Goal: Use online tool/utility: Utilize a website feature to perform a specific function

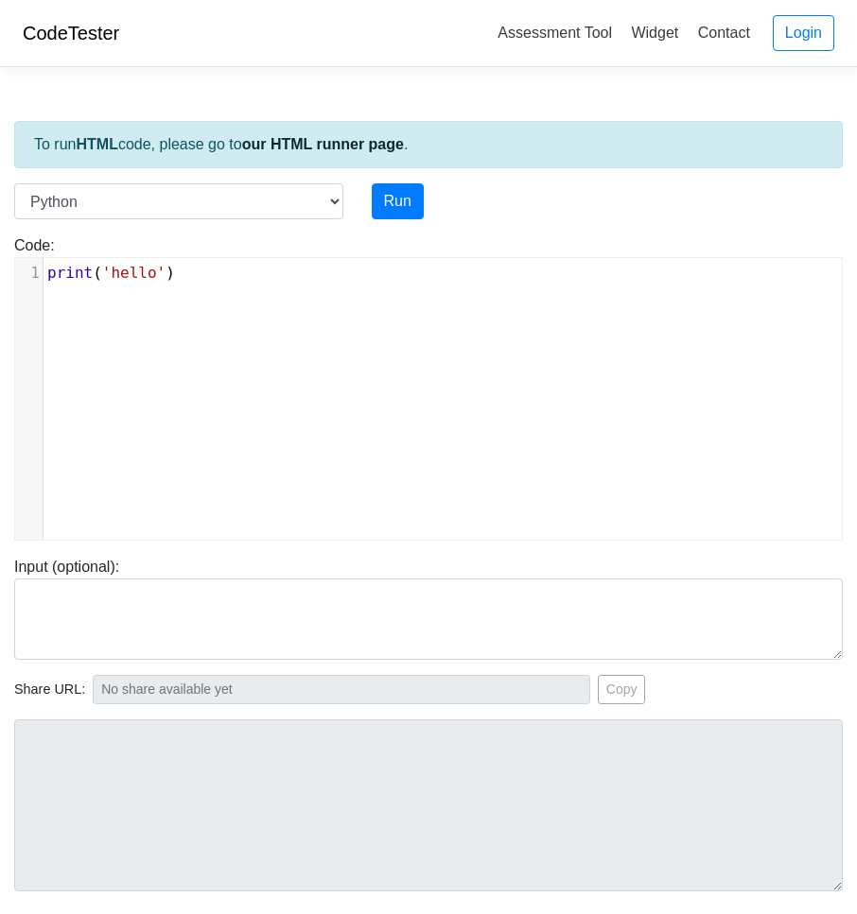
scroll to position [8, 0]
type textarea "print('hello')"
drag, startPoint x: 220, startPoint y: 272, endPoint x: -21, endPoint y: 245, distance: 242.7
click at [0, 245] on html "CodeTester Assessment Tool Widget Contact Login To run HTML code, please go to …" at bounding box center [428, 527] width 857 height 1054
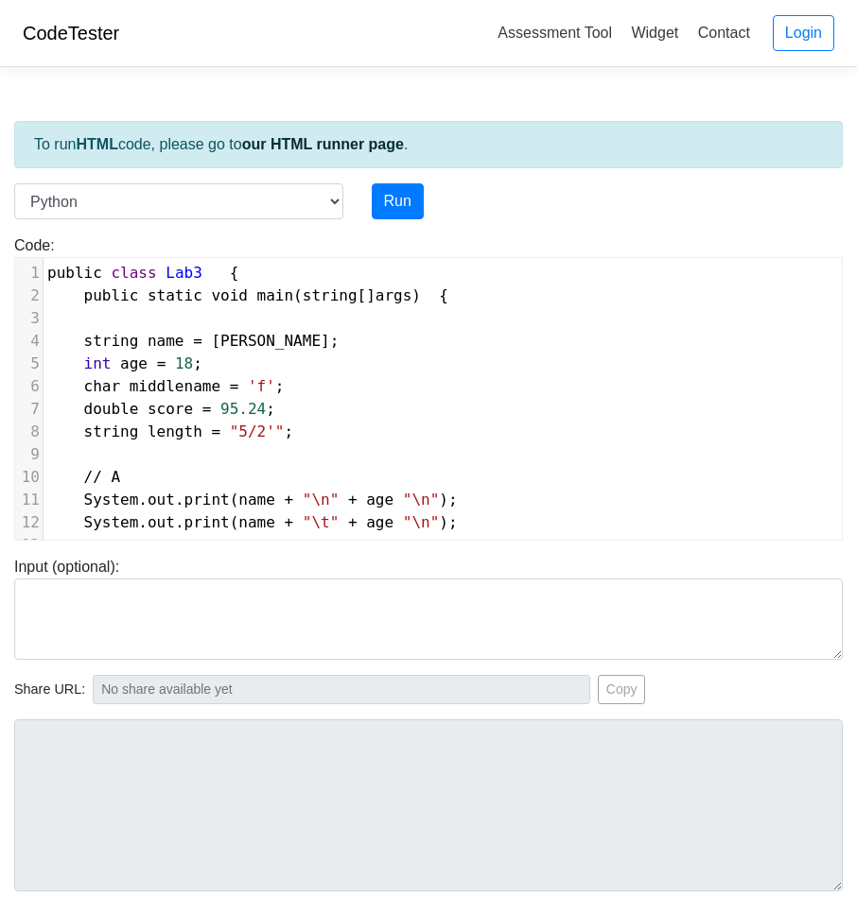
scroll to position [407, 0]
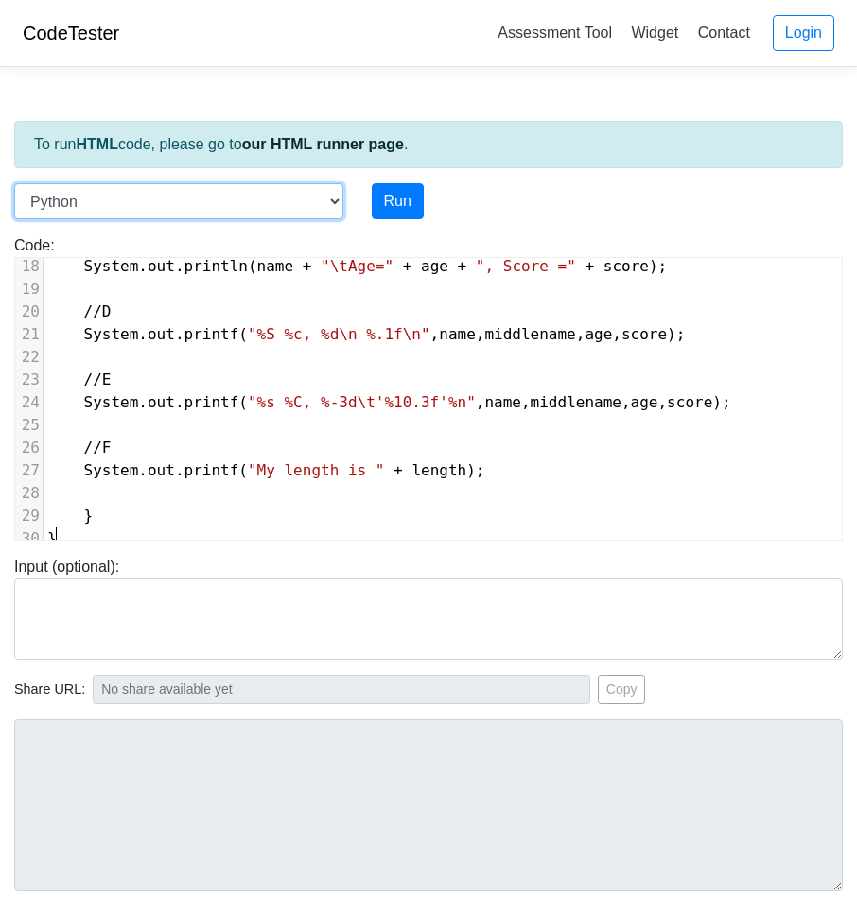
click at [259, 197] on select "C C++ Go Java Javascript Python Ruby" at bounding box center [178, 201] width 329 height 36
select select "java"
click at [14, 183] on select "C C++ Go Java Javascript Python Ruby" at bounding box center [178, 201] width 329 height 36
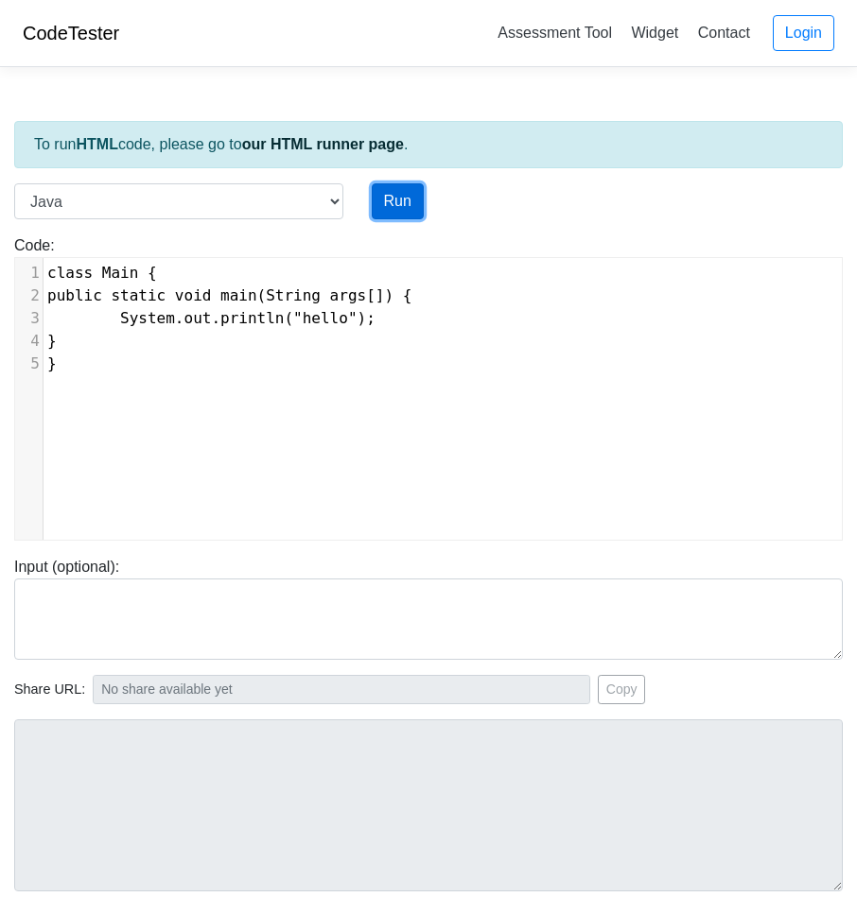
click at [393, 208] on button "Run" at bounding box center [398, 201] width 52 height 36
type textarea "class Main { public static void main(String args[]) { System.out.println("hello…"
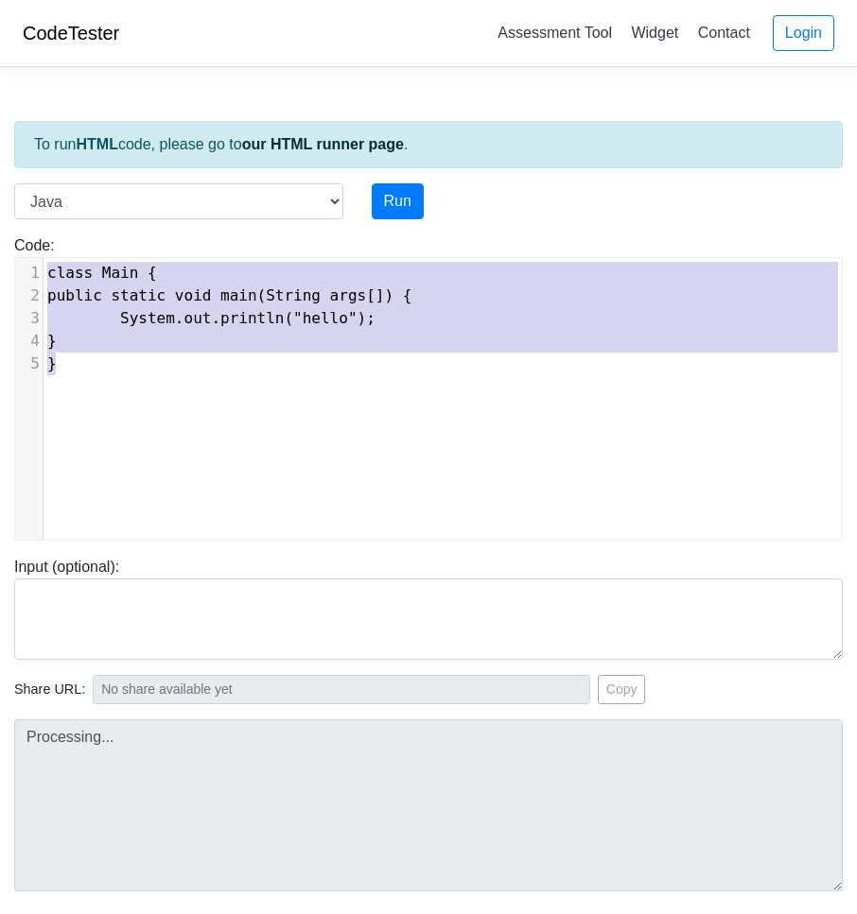
drag, startPoint x: 123, startPoint y: 360, endPoint x: 6, endPoint y: 238, distance: 169.2
click at [6, 238] on div "Code: class Main { public static void main(String args[]) { System.out.println(…" at bounding box center [428, 387] width 857 height 306
type input "[URL][DOMAIN_NAME]"
type textarea "Stdout: hello"
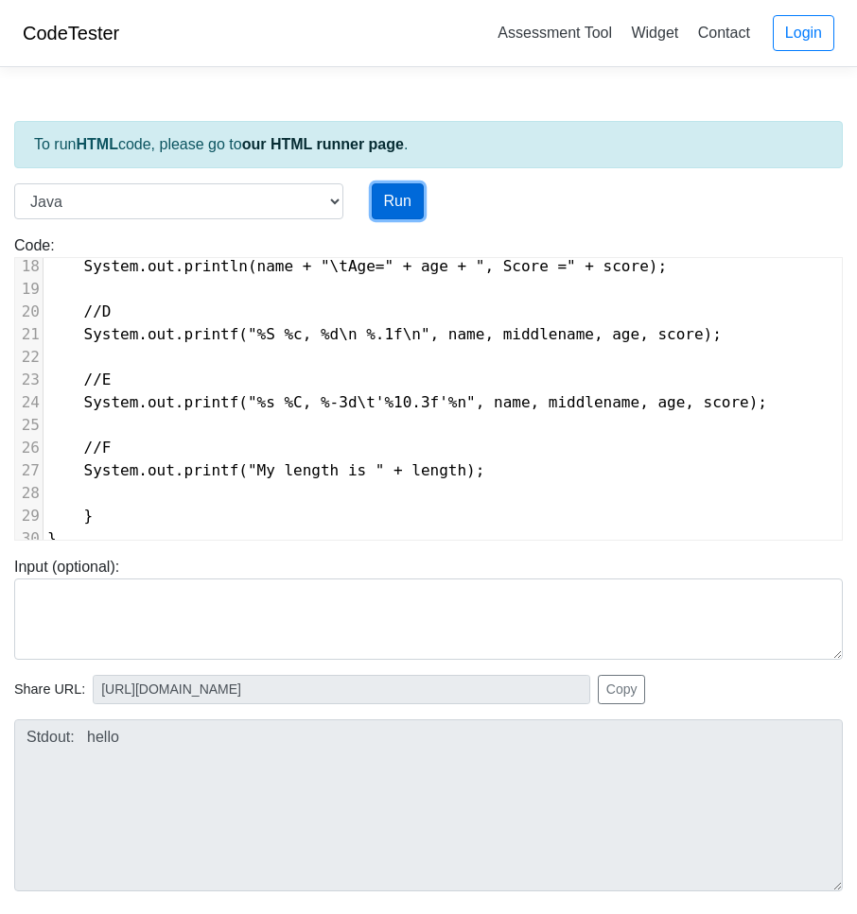
click at [399, 208] on button "Run" at bounding box center [398, 201] width 52 height 36
type input "[URL][DOMAIN_NAME]"
type textarea "Submission status: Compilation Error Compile Output: Main.java:11: error: ')' e…"
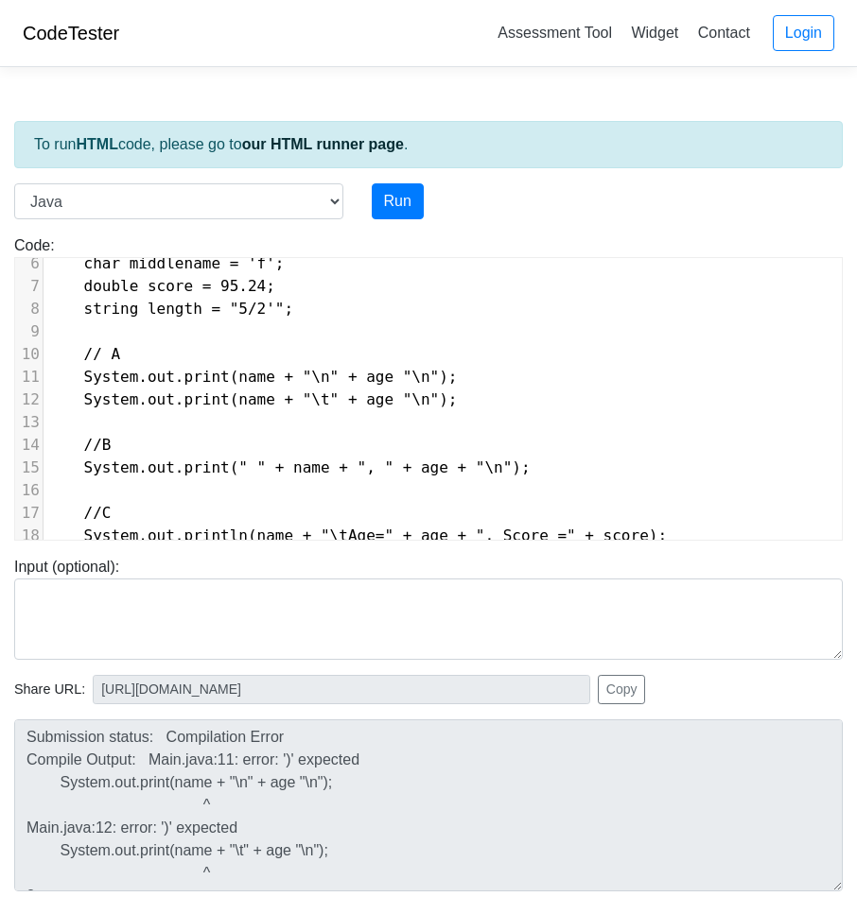
scroll to position [29, 0]
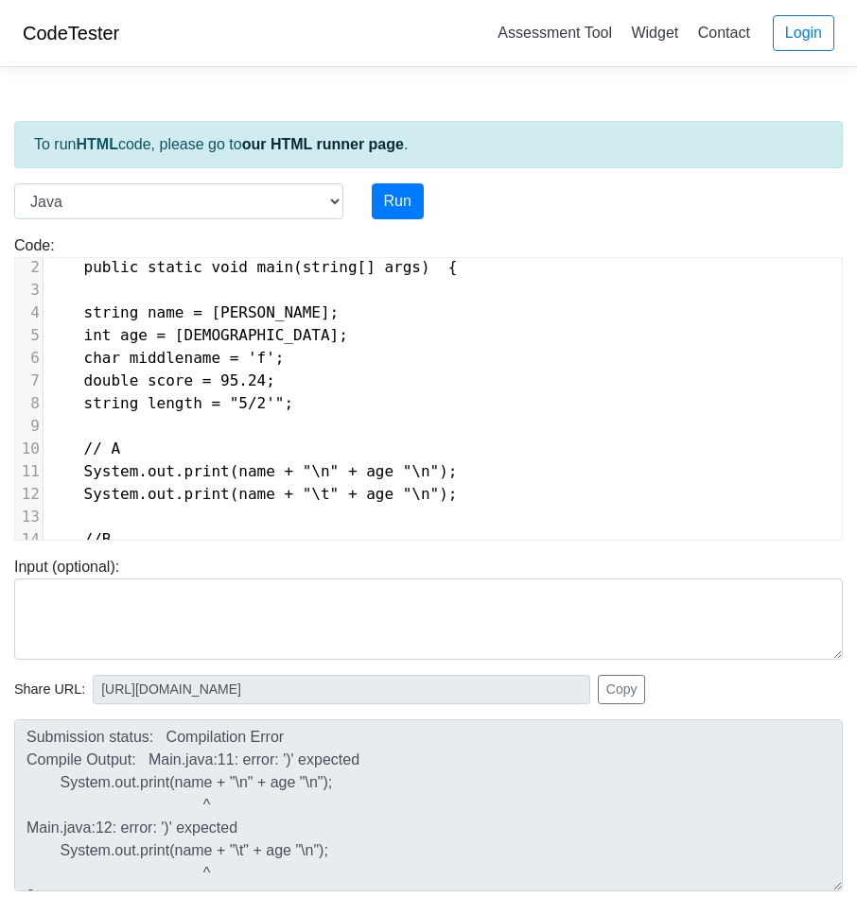
click at [370, 475] on span "System.out.print(name + "\n" + age "\n");" at bounding box center [252, 471] width 410 height 18
type textarea "+"
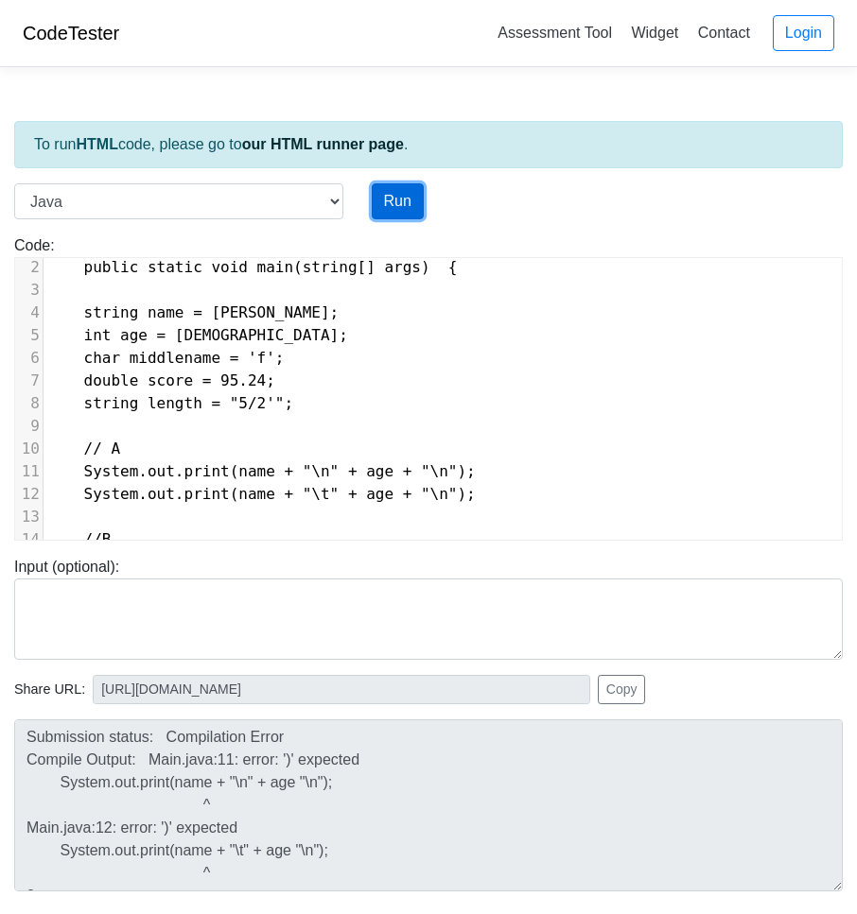
click at [383, 188] on button "Run" at bounding box center [398, 201] width 52 height 36
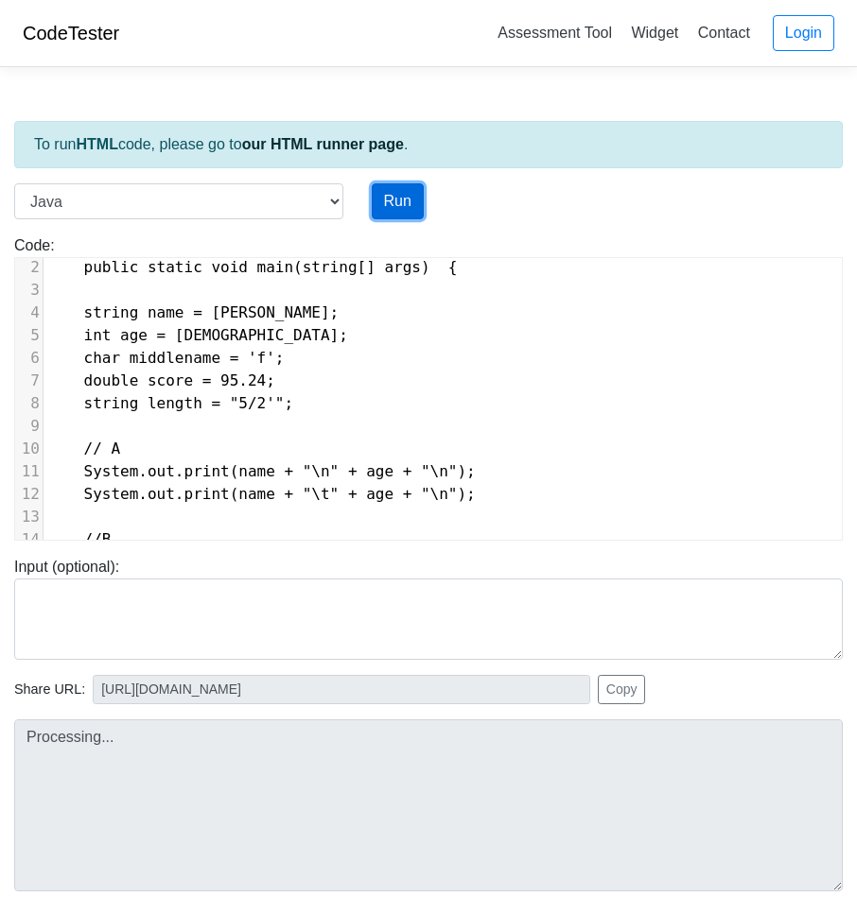
type input "[URL][DOMAIN_NAME]"
type textarea "Submission status: Compilation Error Compile Output: Main.java:1: error: class …"
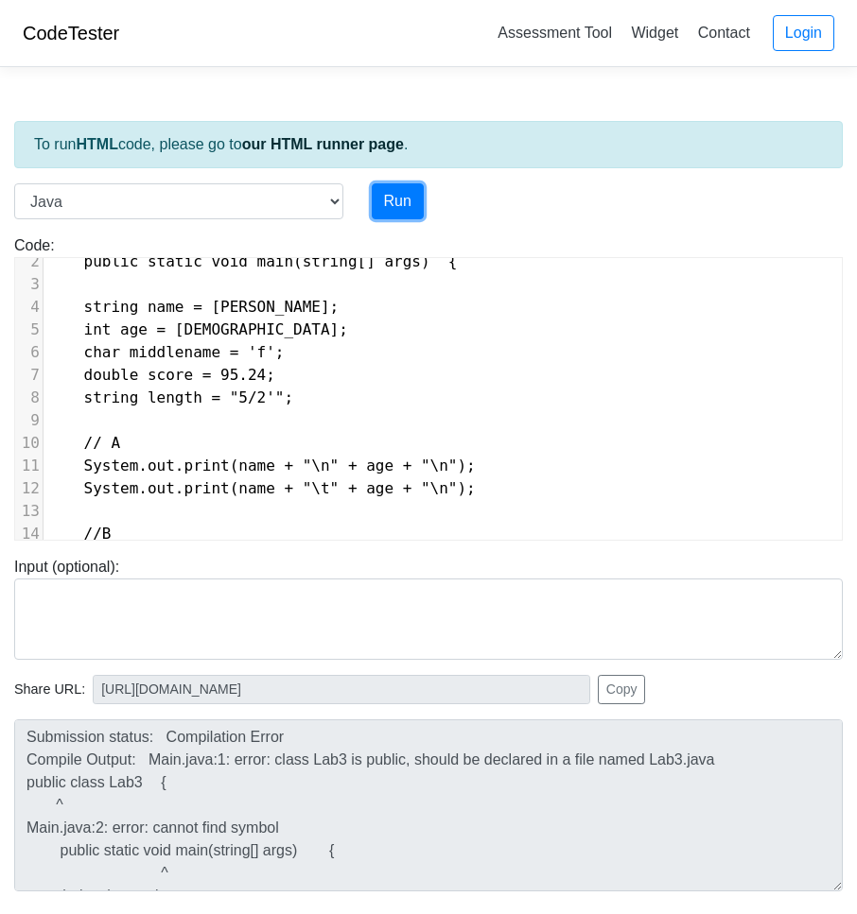
scroll to position [0, 0]
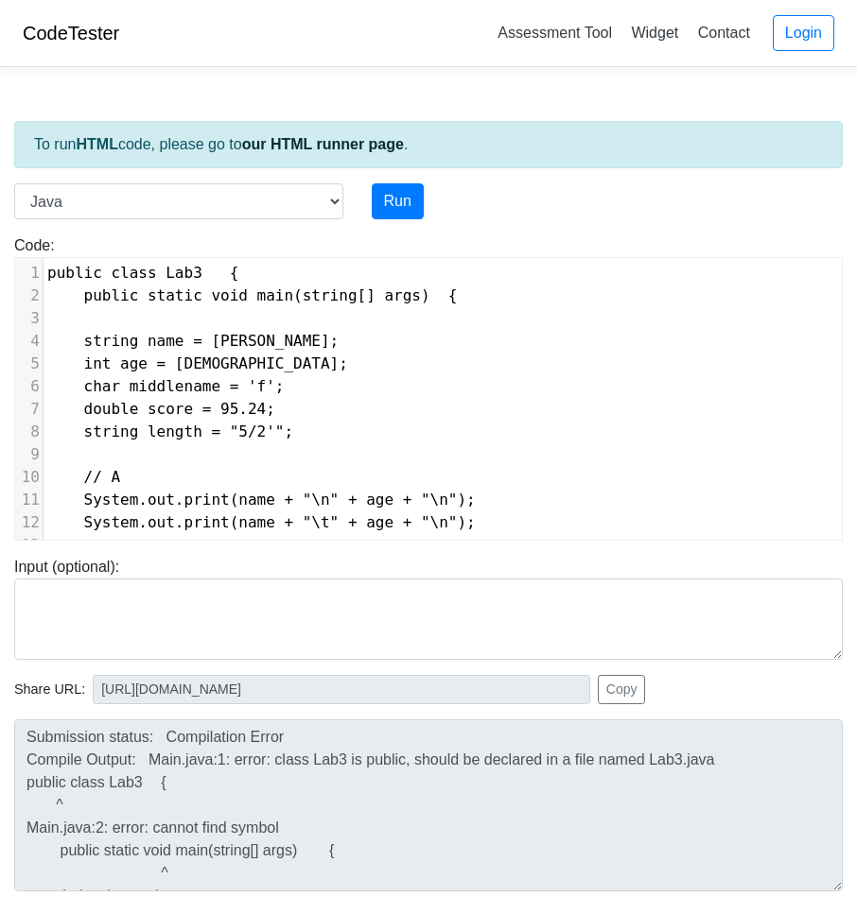
click at [202, 271] on span at bounding box center [215, 273] width 27 height 23
type textarea ".java"
click at [412, 206] on button "Run" at bounding box center [398, 201] width 52 height 36
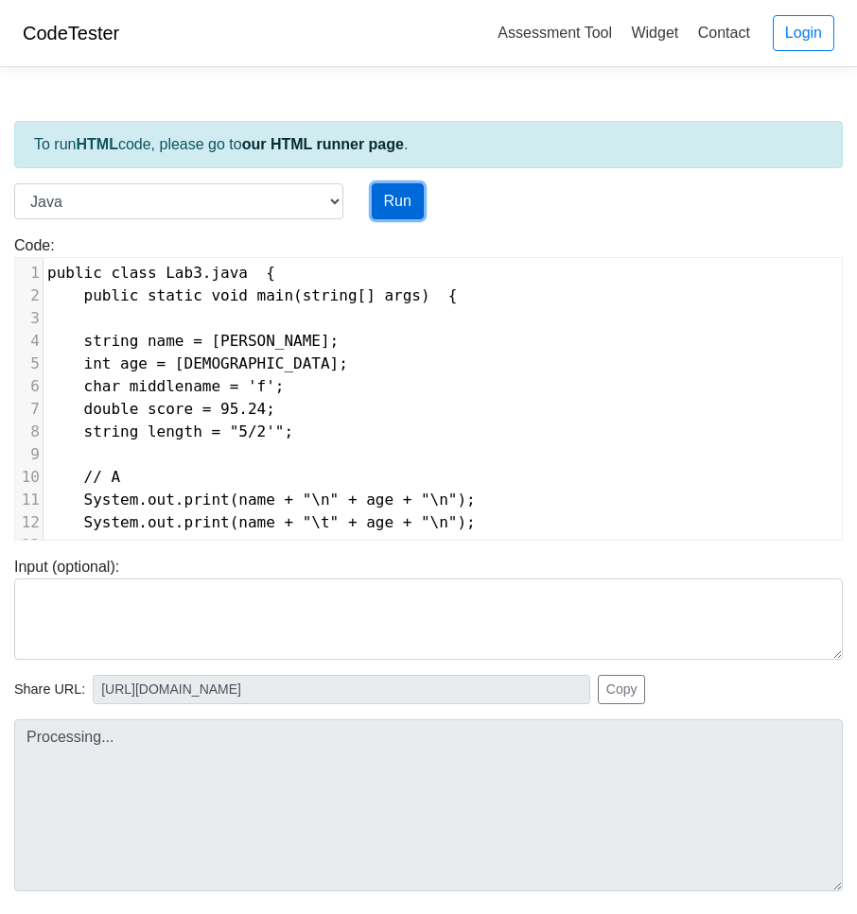
type input "[URL][DOMAIN_NAME]"
type textarea "Submission status: Compilation Error Compile Output: Main.java:1: error: '{' ex…"
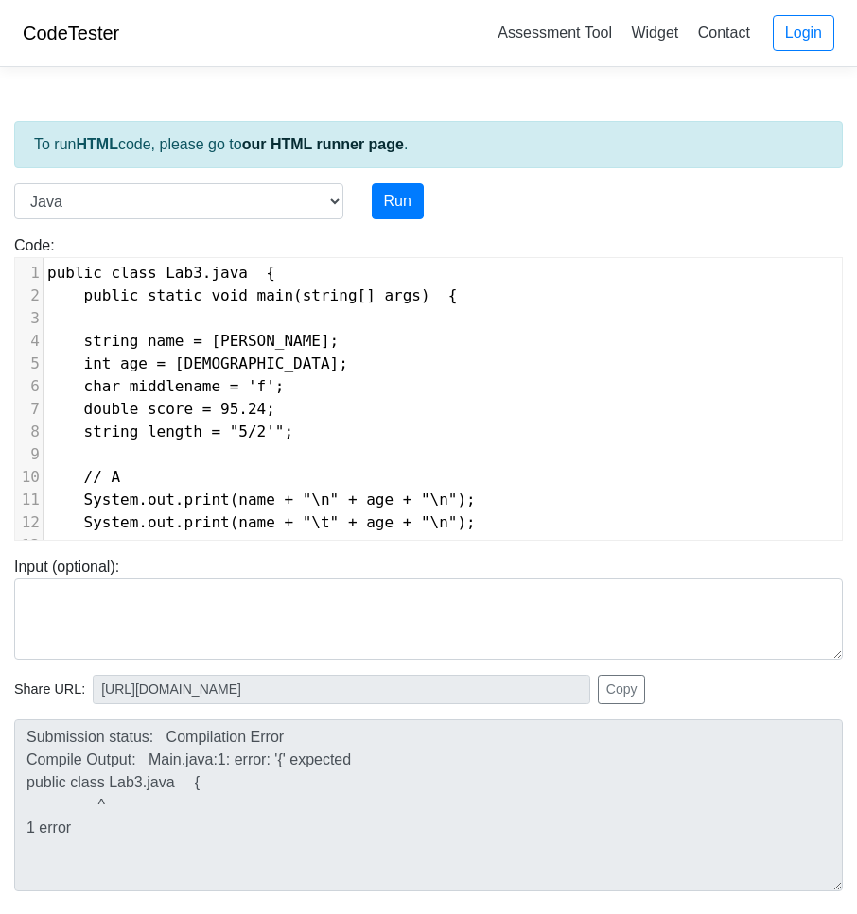
click at [148, 273] on span "public class Lab3.java {" at bounding box center [161, 273] width 228 height 18
type textarea "="
click at [369, 214] on div "Run" at bounding box center [464, 201] width 215 height 36
click at [373, 215] on button "Run" at bounding box center [398, 201] width 52 height 36
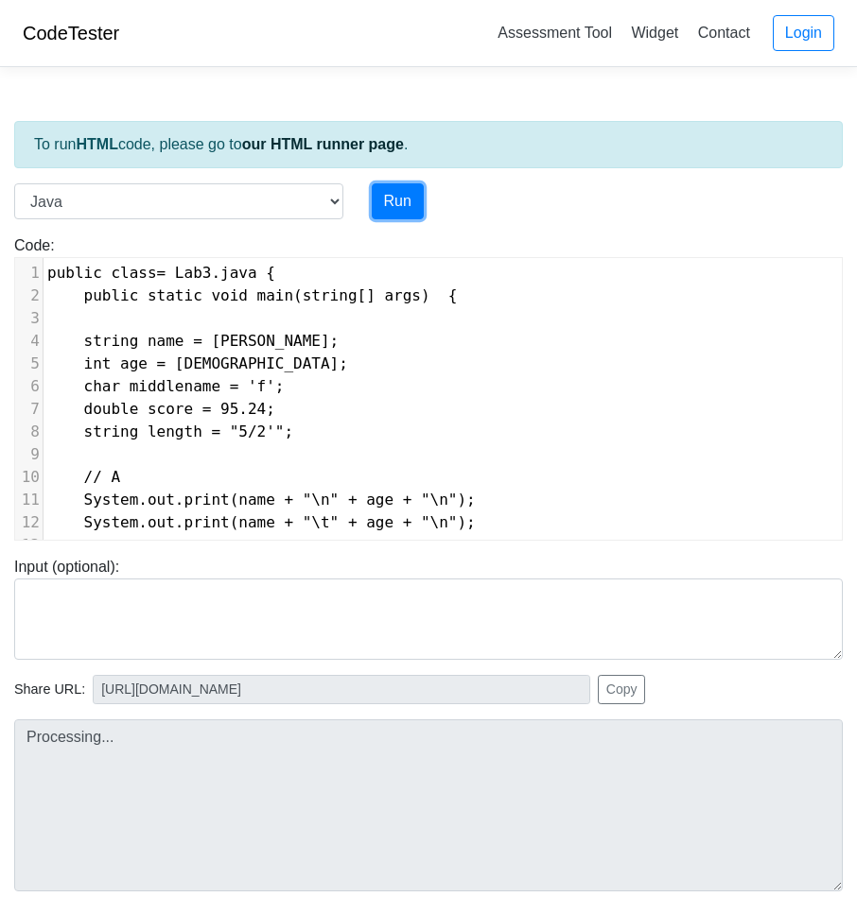
type input "[URL][DOMAIN_NAME]"
type textarea "Submission status: Compilation Error Compile Output: Main.java:1: error: <ident…"
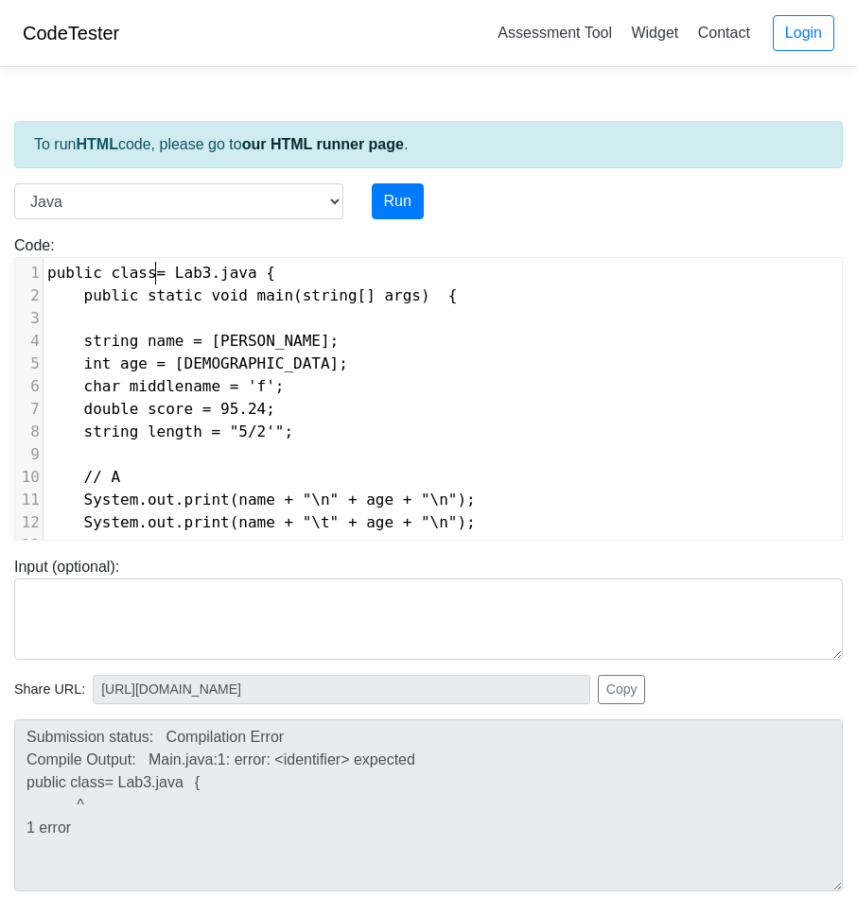
click at [156, 269] on span "public class= Lab3.java {" at bounding box center [161, 273] width 228 height 18
click at [112, 272] on span "public class Lab3.java {" at bounding box center [161, 273] width 228 height 18
type textarea "C"
click at [393, 212] on button "Run" at bounding box center [398, 201] width 52 height 36
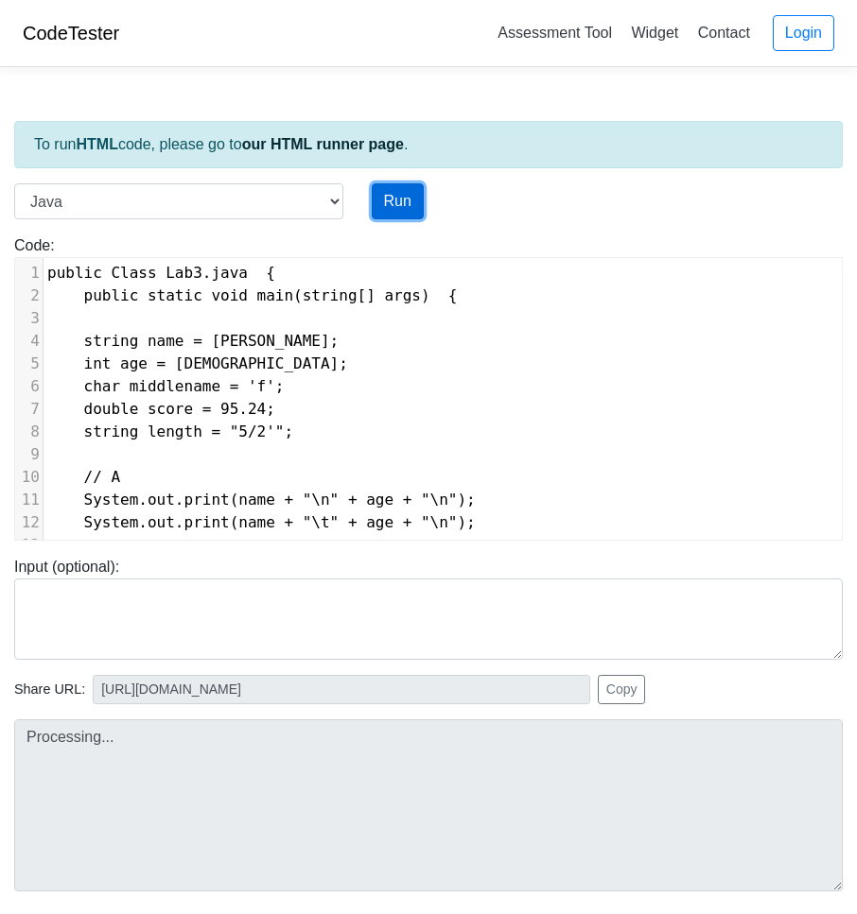
type input "[URL][DOMAIN_NAME]"
type textarea "Submission status: Compilation Error Compile Output: Main.java:1: error: class,…"
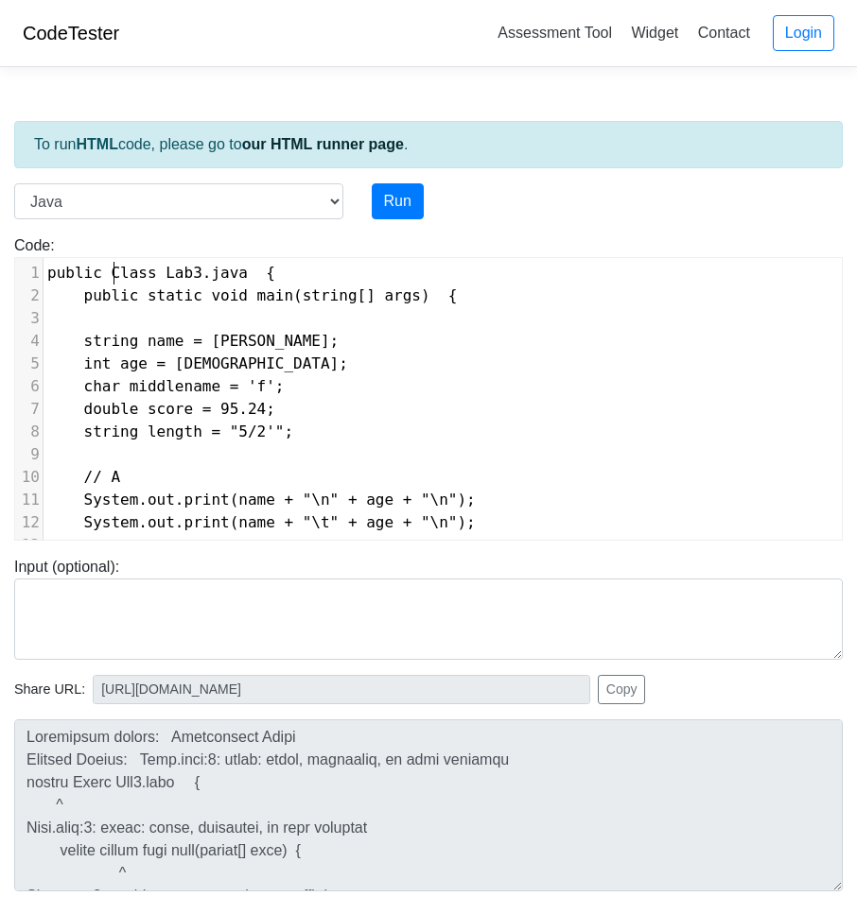
click at [111, 277] on span "public Class Lab3.java {" at bounding box center [161, 273] width 228 height 18
type textarea "c"
click at [307, 315] on pre at bounding box center [442, 318] width 798 height 23
click at [81, 341] on span "string name = [PERSON_NAME];" at bounding box center [192, 341] width 291 height 18
click at [425, 377] on pre "char middlename = 'f';" at bounding box center [442, 386] width 798 height 23
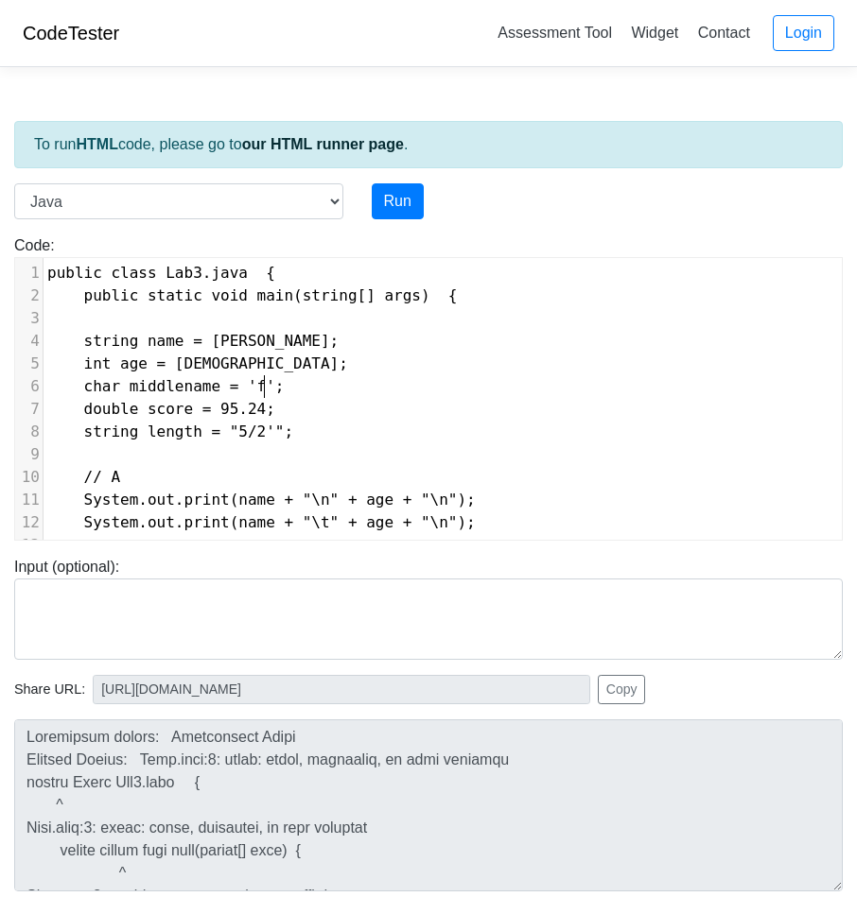
type textarea "public class Lab3.java { public static void main(string[] args) { string name =…"
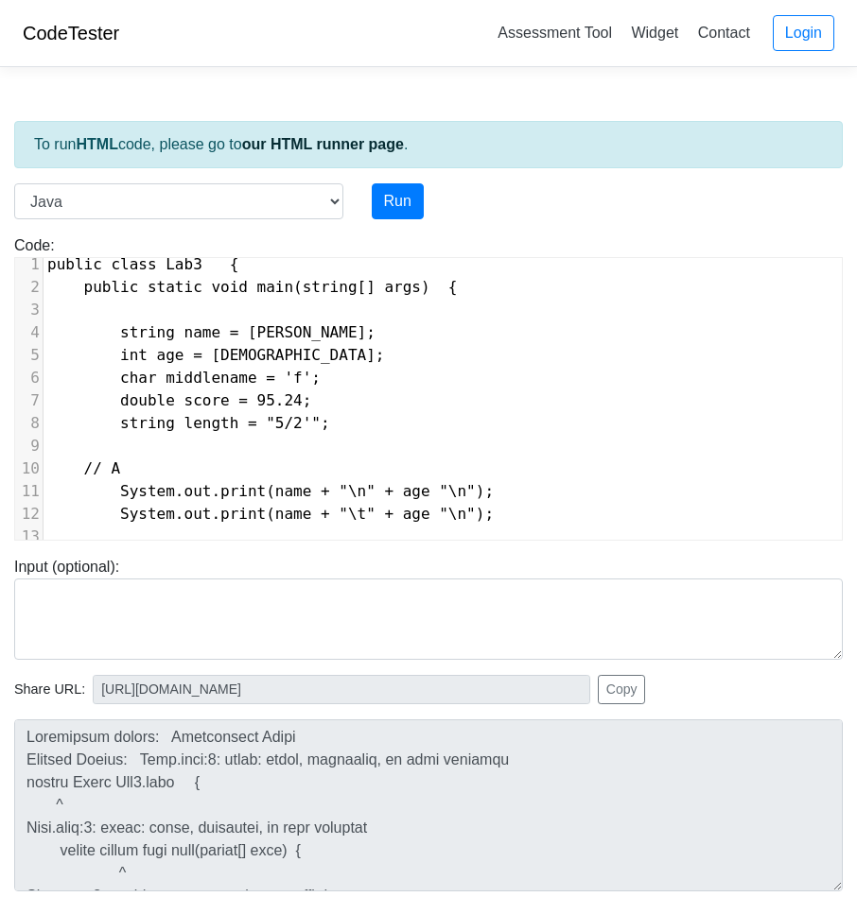
scroll to position [1, 0]
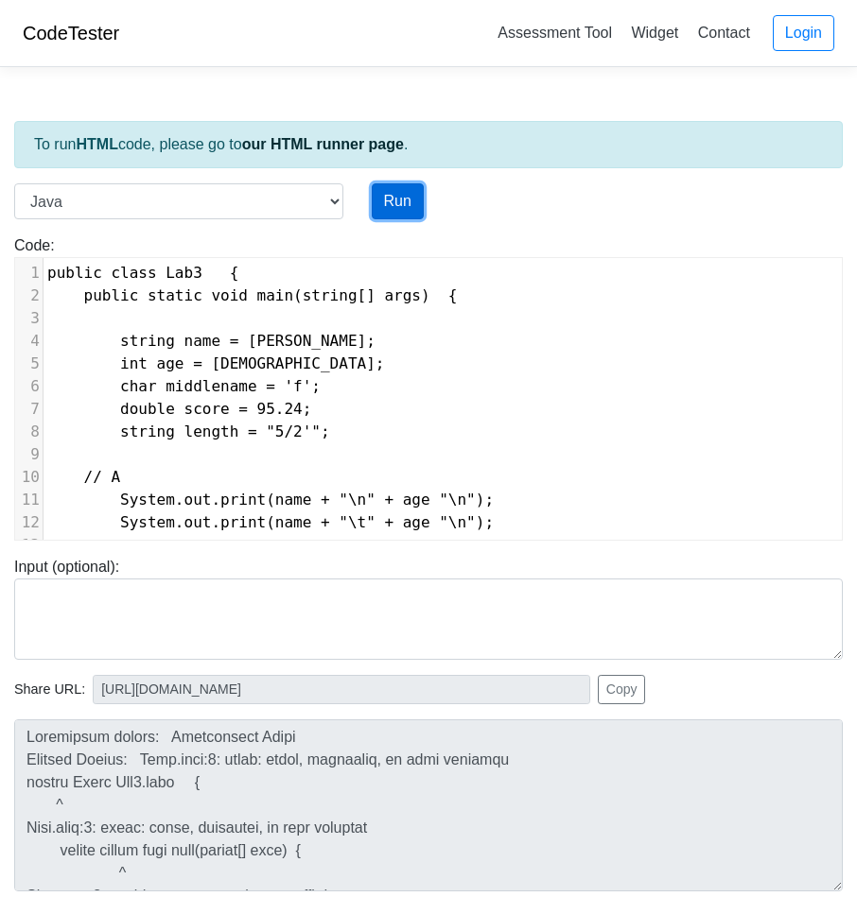
click at [388, 212] on button "Run" at bounding box center [398, 201] width 52 height 36
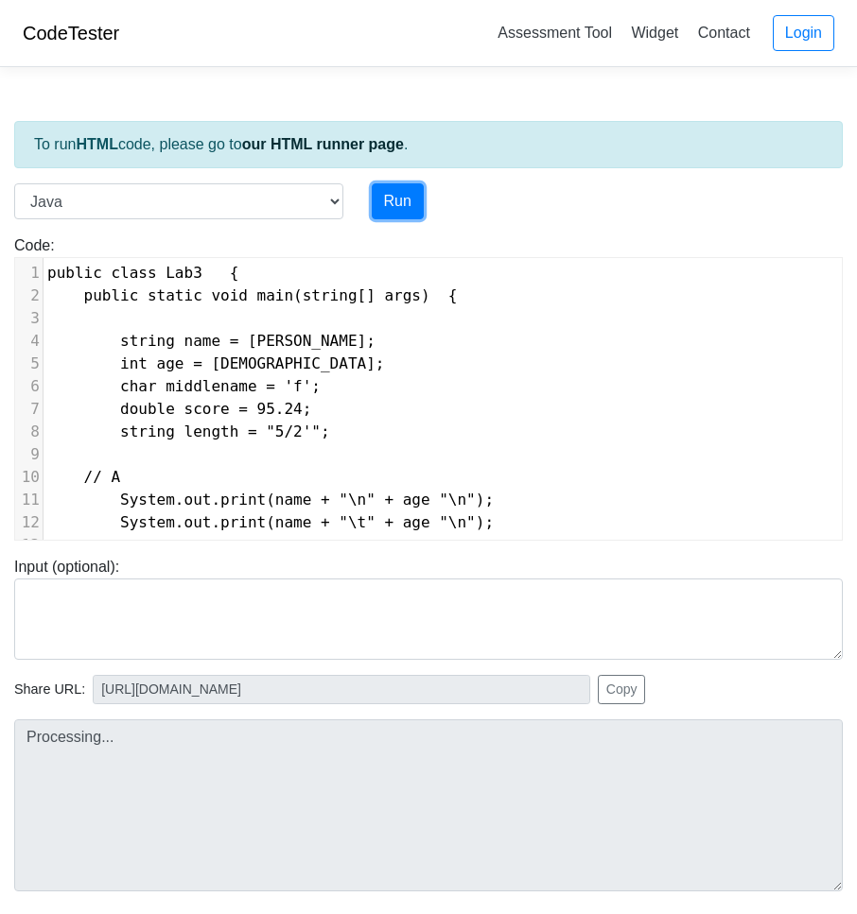
type input "[URL][DOMAIN_NAME]"
type textarea "Submission status: Compilation Error Compile Output: Main.java:11: error: ')' e…"
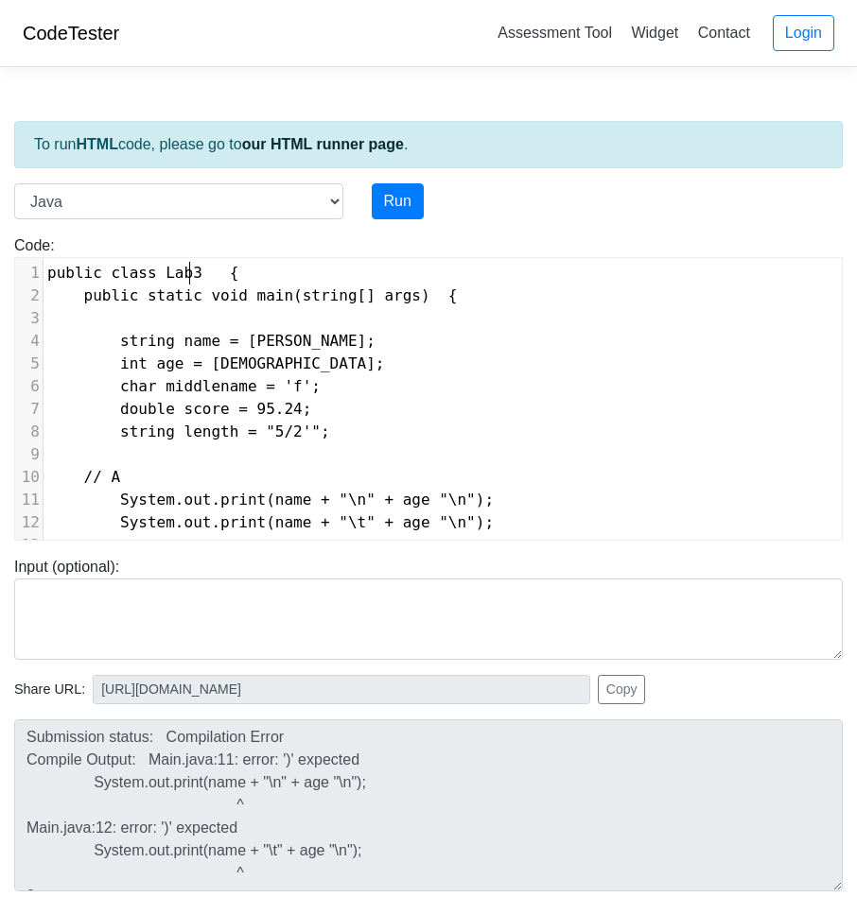
scroll to position [8, 0]
click at [202, 280] on span at bounding box center [215, 273] width 27 height 23
type textarea ".java"
click at [430, 206] on div "Run" at bounding box center [464, 201] width 215 height 36
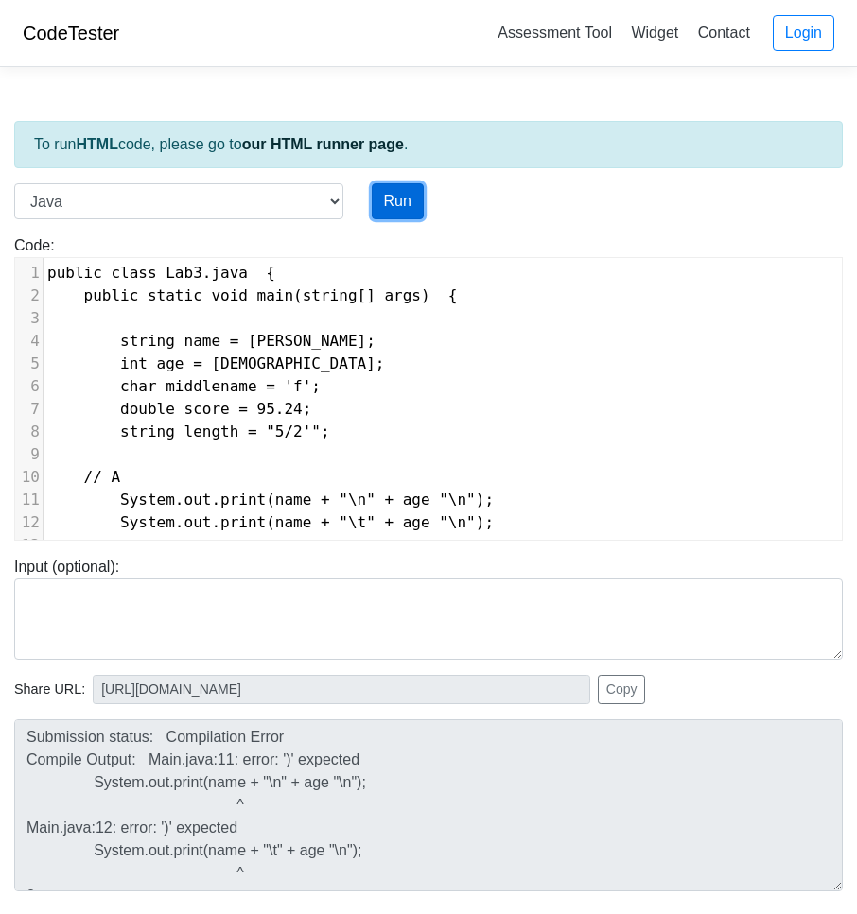
click at [407, 202] on button "Run" at bounding box center [398, 201] width 52 height 36
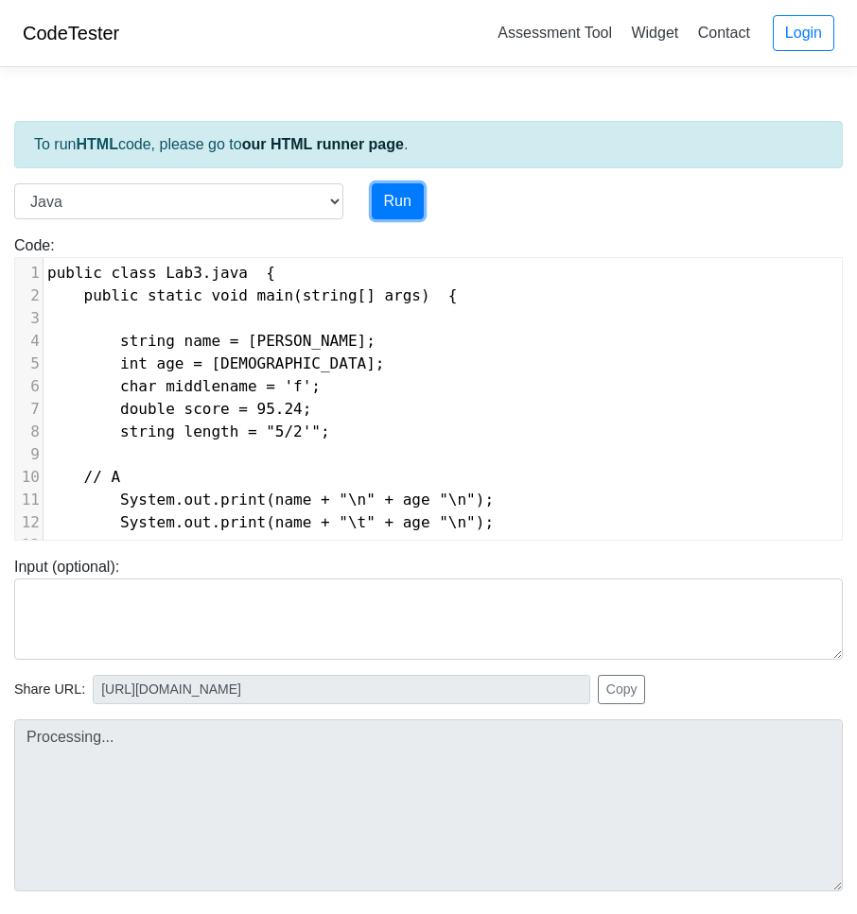
type input "[URL][DOMAIN_NAME]"
type textarea "Submission status: Compilation Error Compile Output: Main.java:1: error: '{' ex…"
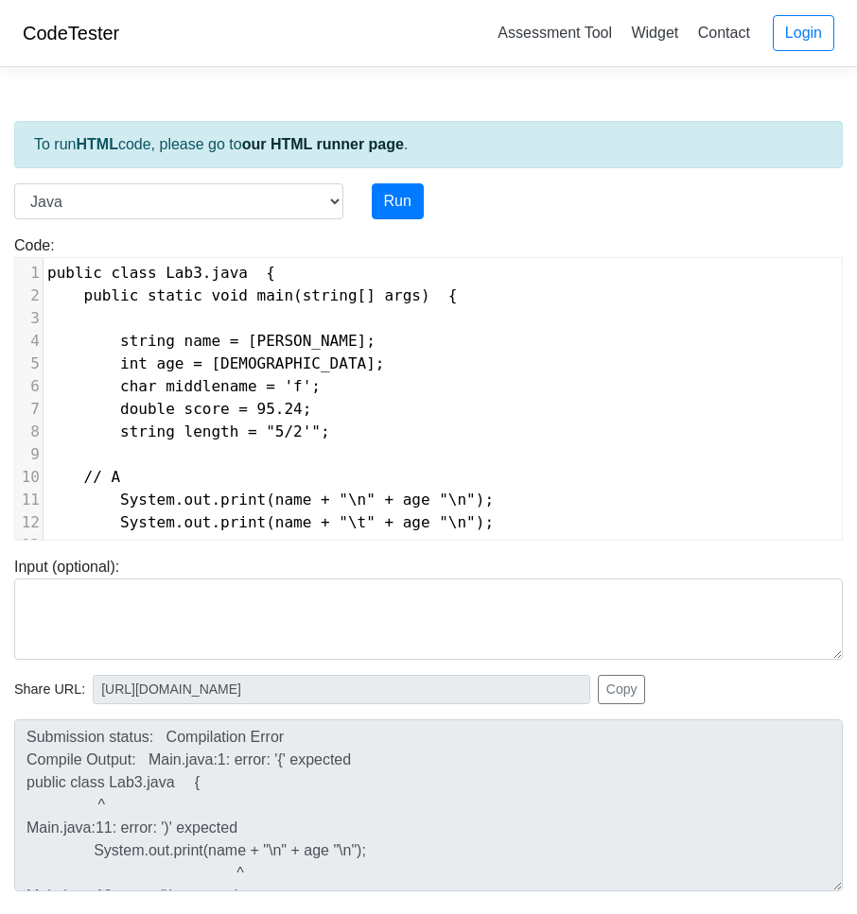
click at [223, 276] on span "public class Lab3.java {" at bounding box center [161, 273] width 228 height 18
type textarea "java"
click at [223, 276] on span "public class Lab3.java {" at bounding box center [161, 273] width 228 height 18
click at [396, 212] on button "Run" at bounding box center [398, 201] width 52 height 36
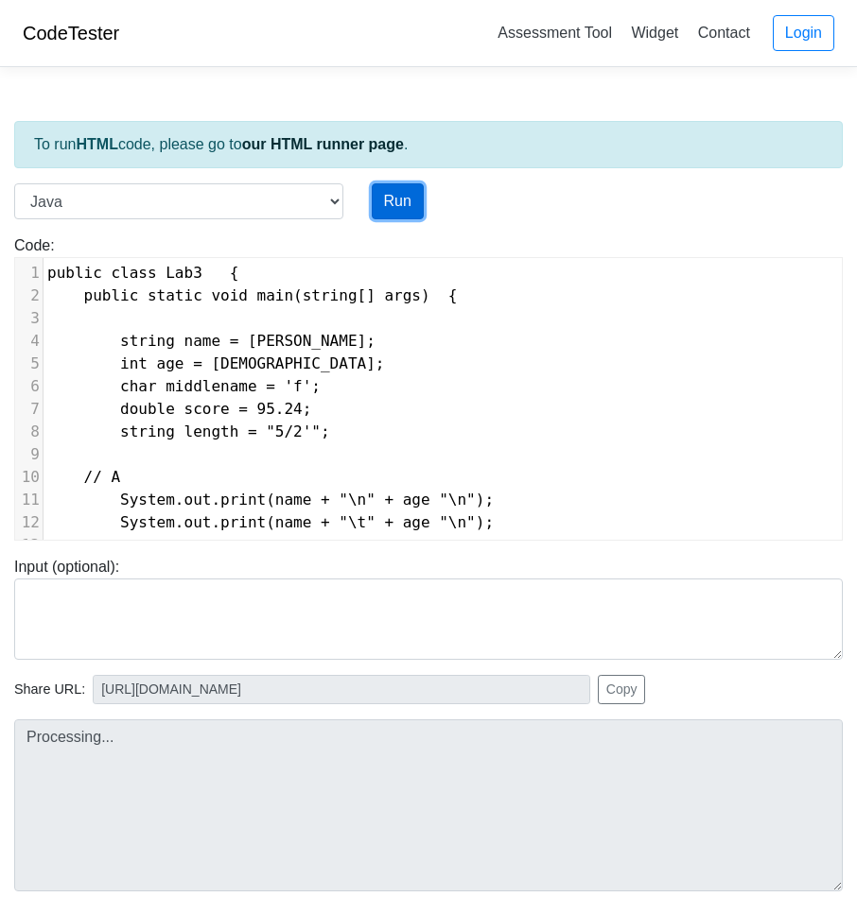
type input "[URL][DOMAIN_NAME]"
type textarea "Submission status: Compilation Error Compile Output: Main.java:11: error: ')' e…"
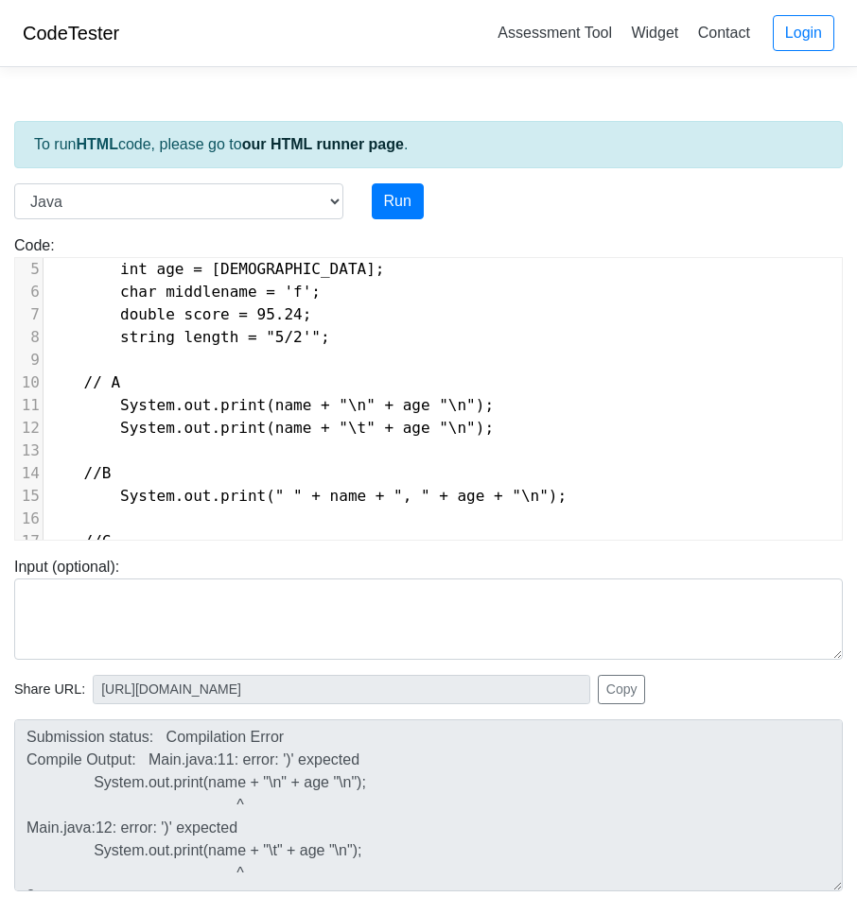
scroll to position [8, 0]
click at [252, 406] on span "System.out.print(name + "\n" + age "\n");" at bounding box center [270, 405] width 446 height 18
type textarea "+"
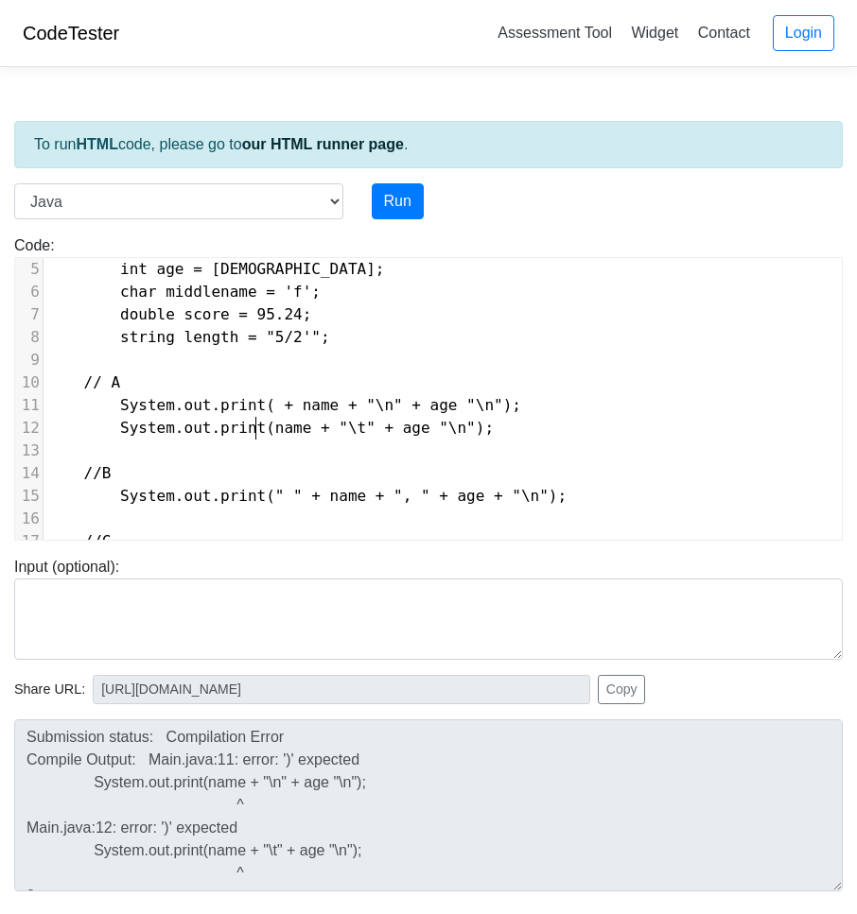
click at [256, 425] on span "System.out.print(name + "\t" + age "\n");" at bounding box center [270, 428] width 446 height 18
type textarea "+"
click at [396, 203] on button "Run" at bounding box center [398, 201] width 52 height 36
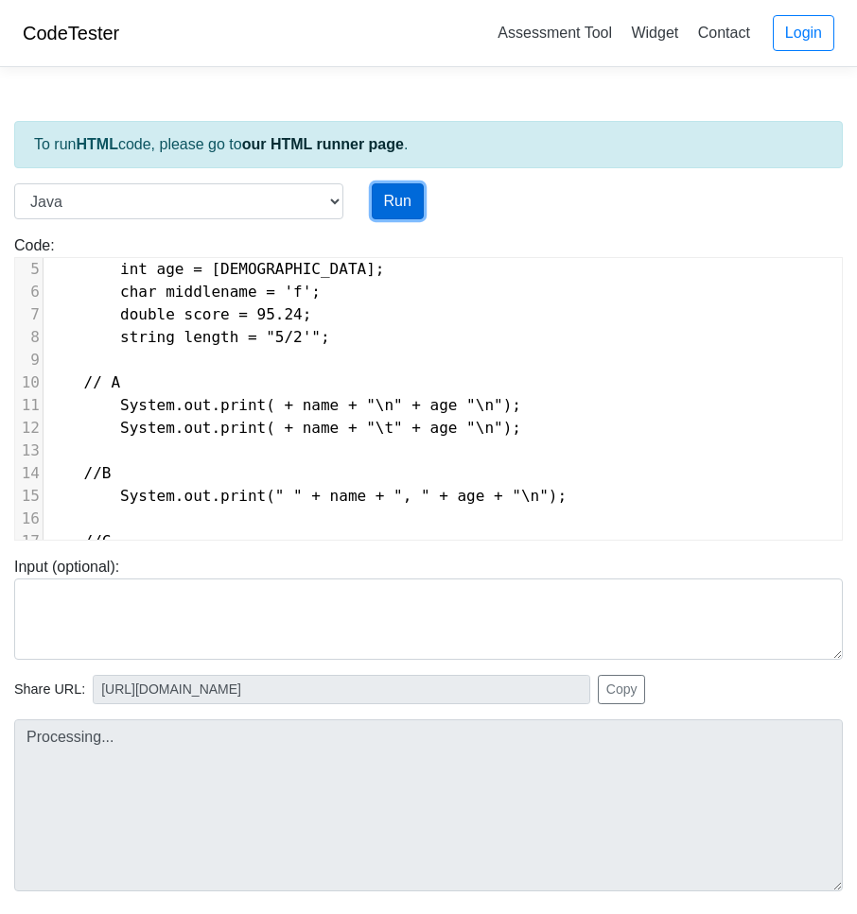
type input "[URL][DOMAIN_NAME]"
type textarea "Submission status: Compilation Error Compile Output: Main.java:11: error: ')' e…"
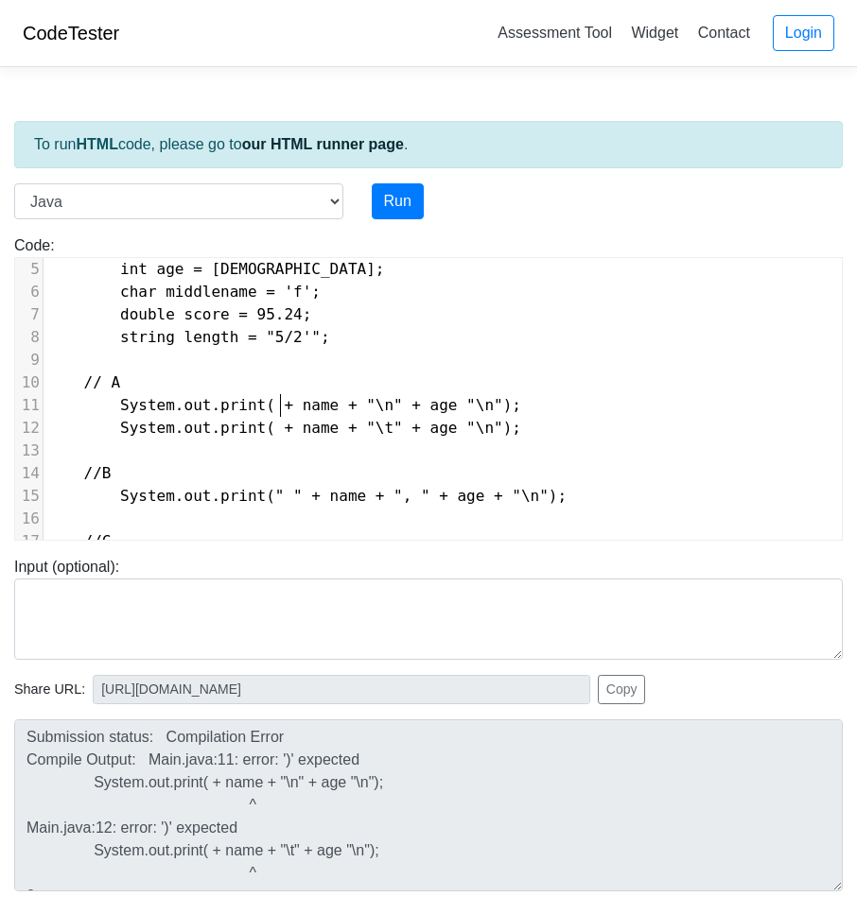
click at [279, 409] on span "System.out.print( + name + "\n" + age "\n");" at bounding box center [284, 405] width 474 height 18
click at [261, 427] on span "System.out.print( + name + "\t" + age "\n");" at bounding box center [284, 428] width 474 height 18
click at [272, 433] on span "System.out.print(+ name + "\t" + age "\n");" at bounding box center [279, 428] width 464 height 18
click at [374, 208] on button "Run" at bounding box center [398, 201] width 52 height 36
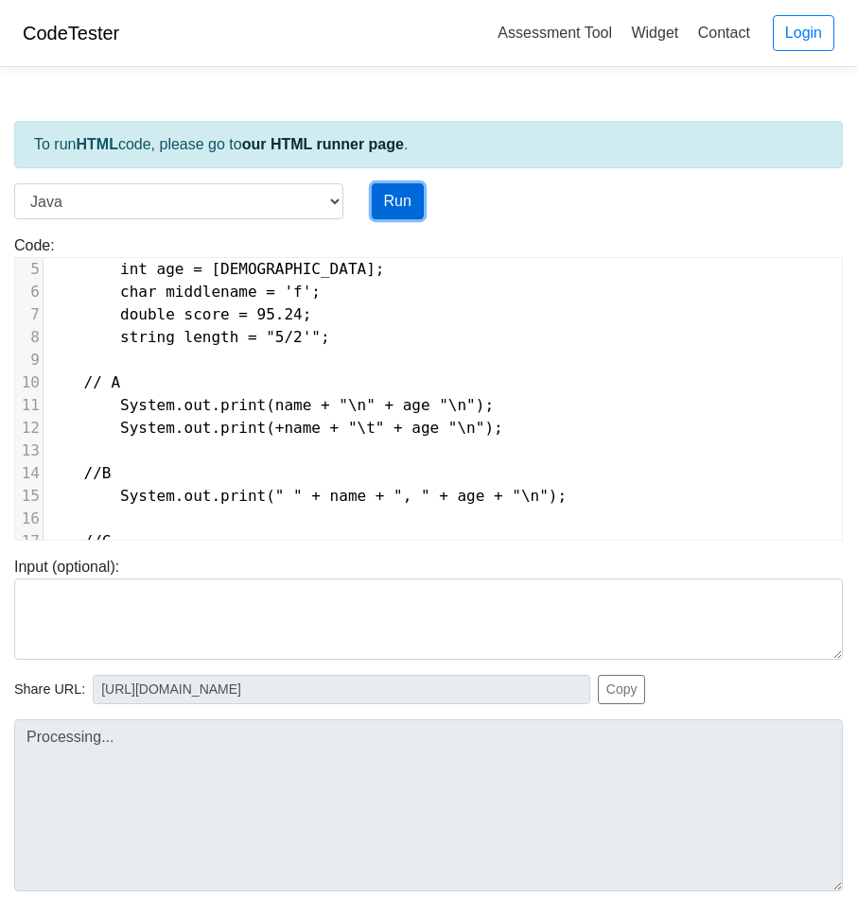
type input "[URL][DOMAIN_NAME]"
type textarea "Submission status: Compilation Error Compile Output: Main.java:11: error: ')' e…"
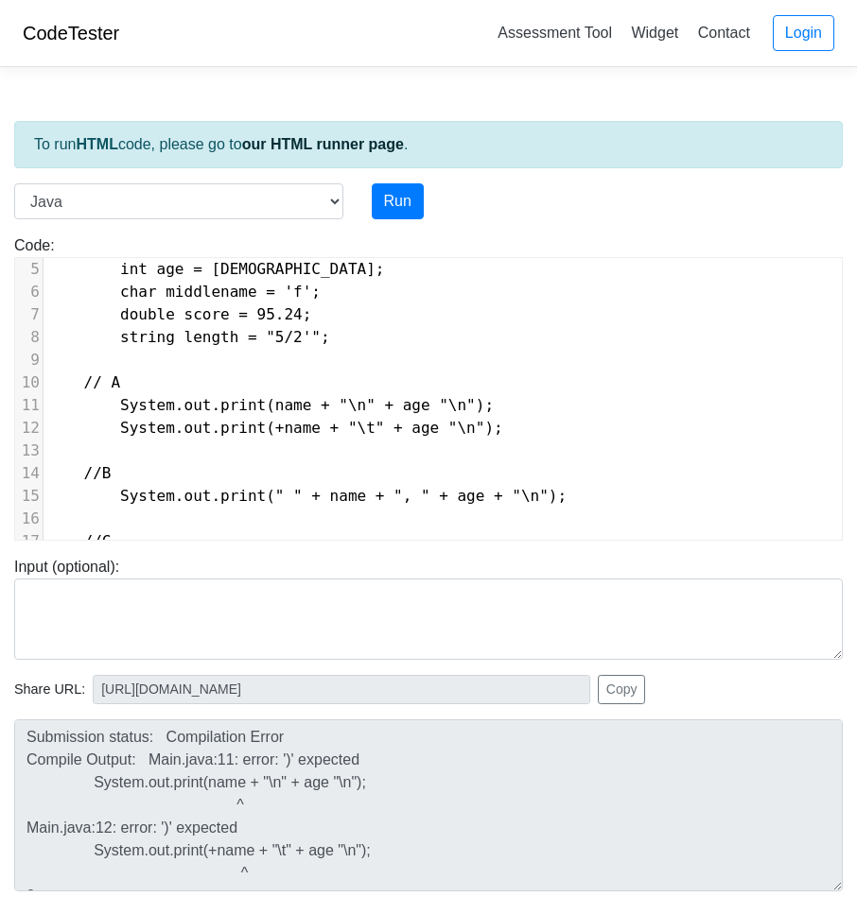
scroll to position [8, 0]
click at [263, 429] on span "System.out.print(+name + "\t" + age "\n");" at bounding box center [275, 428] width 456 height 18
click at [409, 189] on button "Run" at bounding box center [398, 201] width 52 height 36
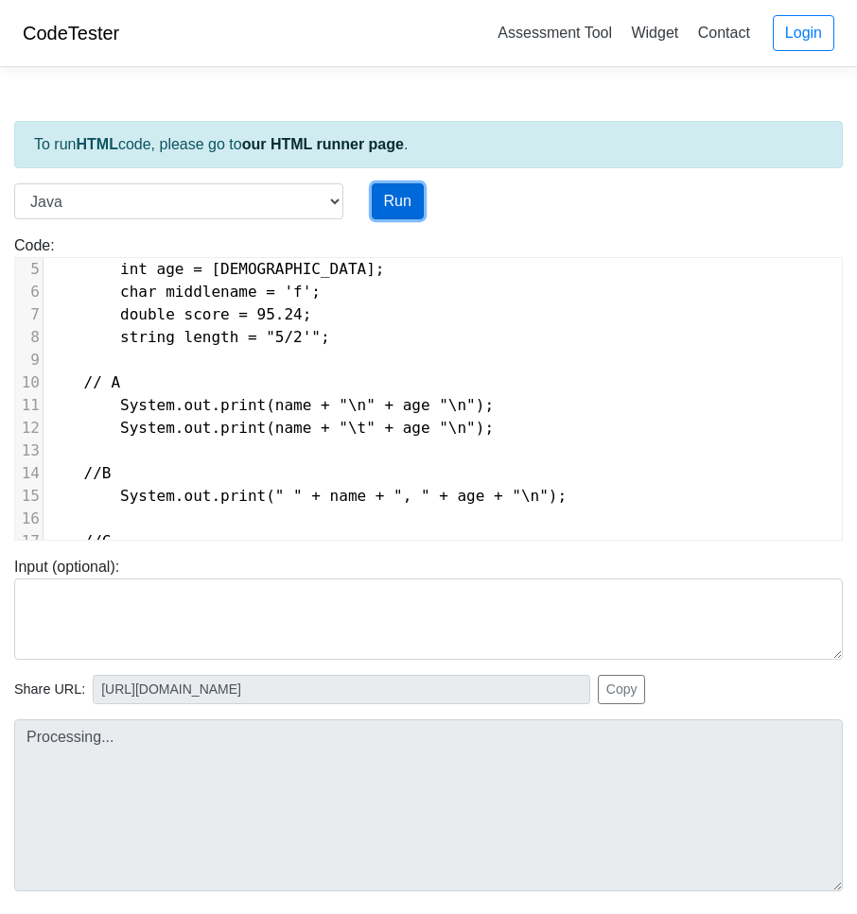
type input "[URL][DOMAIN_NAME]"
type textarea "Submission status: Compilation Error Compile Output: Main.java:11: error: ')' e…"
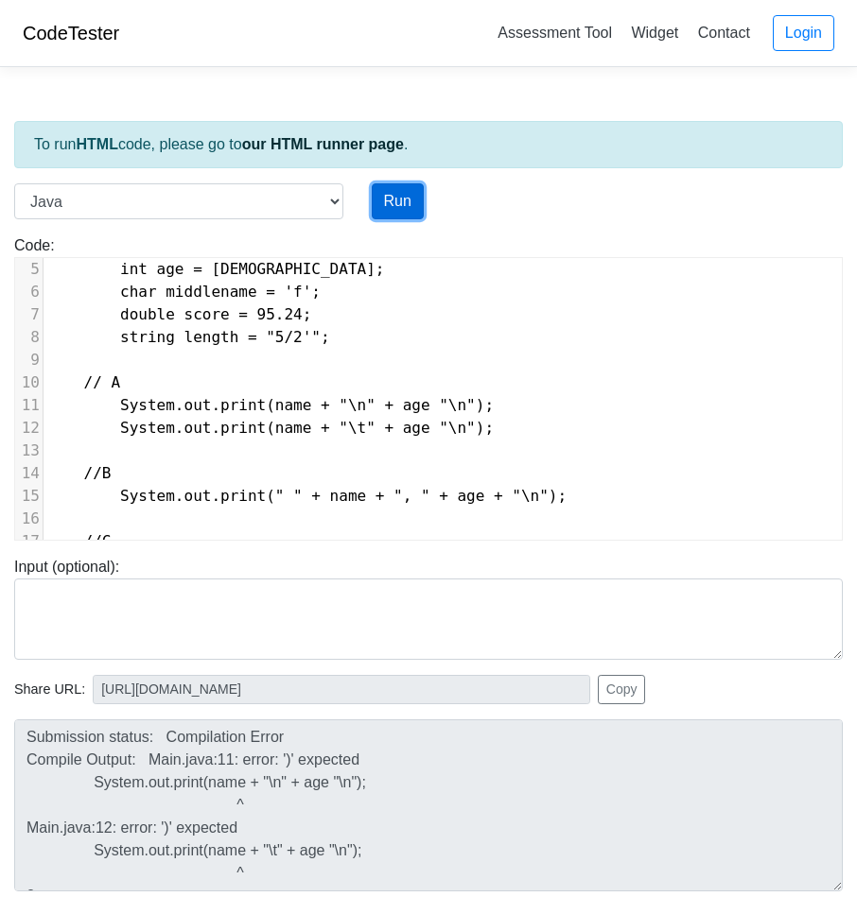
click at [409, 189] on button "Run" at bounding box center [398, 201] width 52 height 36
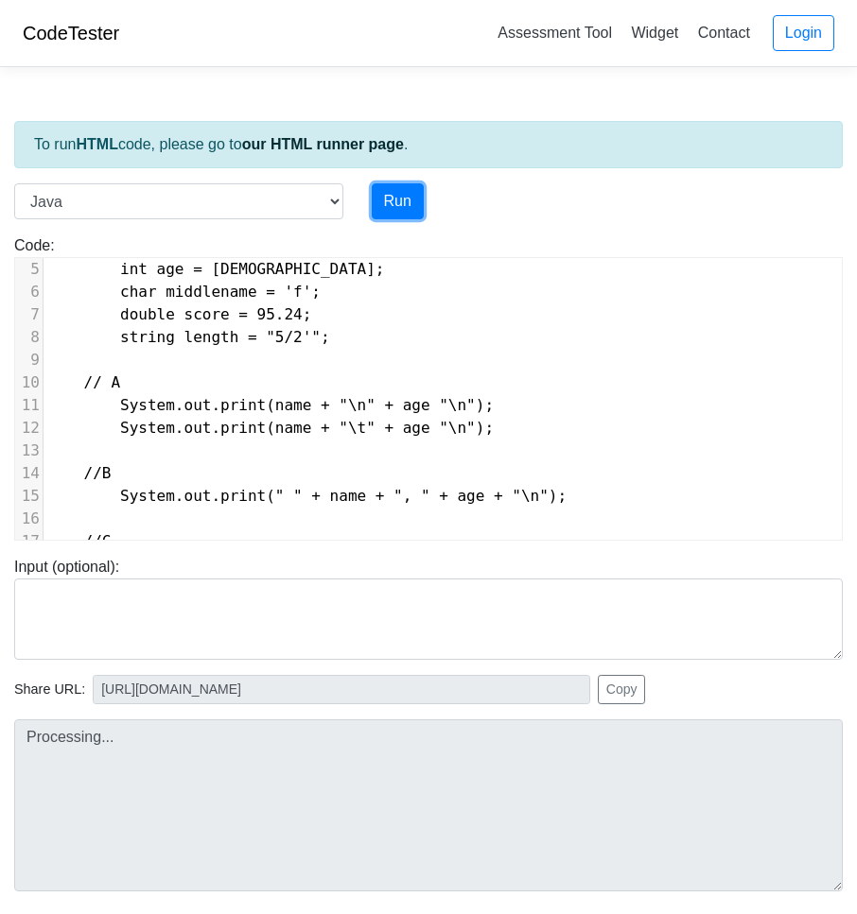
type input "[URL][DOMAIN_NAME]"
type textarea "Submission status: Compilation Error Compile Output: Main.java:11: error: ')' e…"
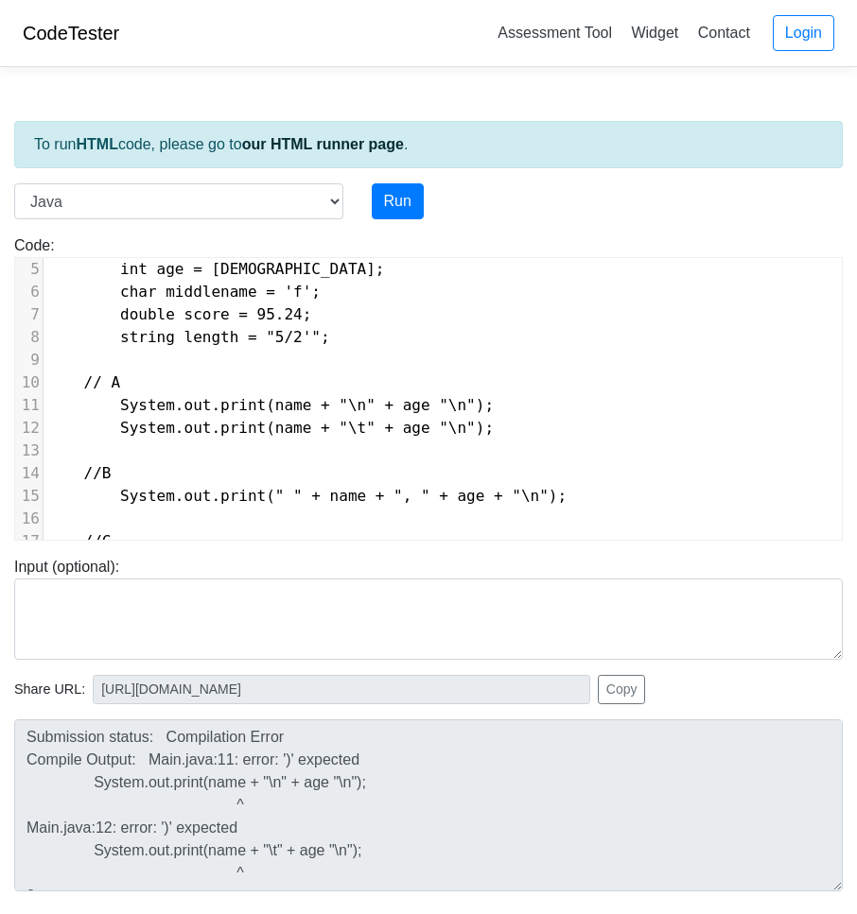
click at [288, 408] on span "System.out.print(name + "\n" + age "\n");" at bounding box center [270, 405] width 446 height 18
type textarea "0"
type textarea ")"
type textarea "("
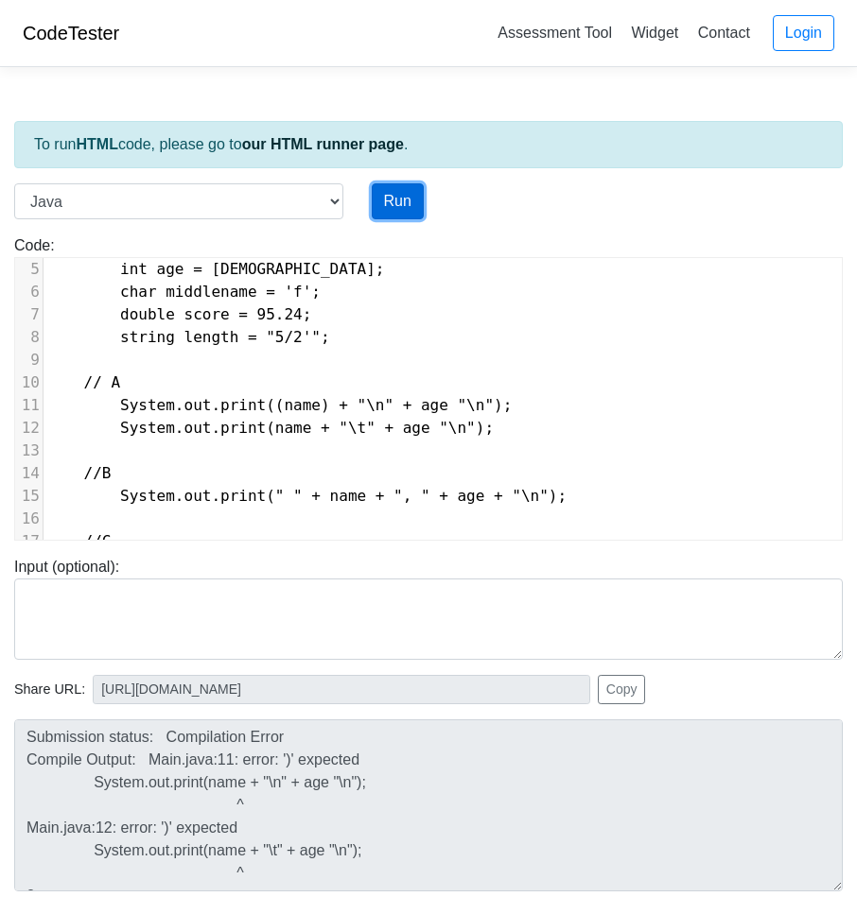
click at [398, 213] on button "Run" at bounding box center [398, 201] width 52 height 36
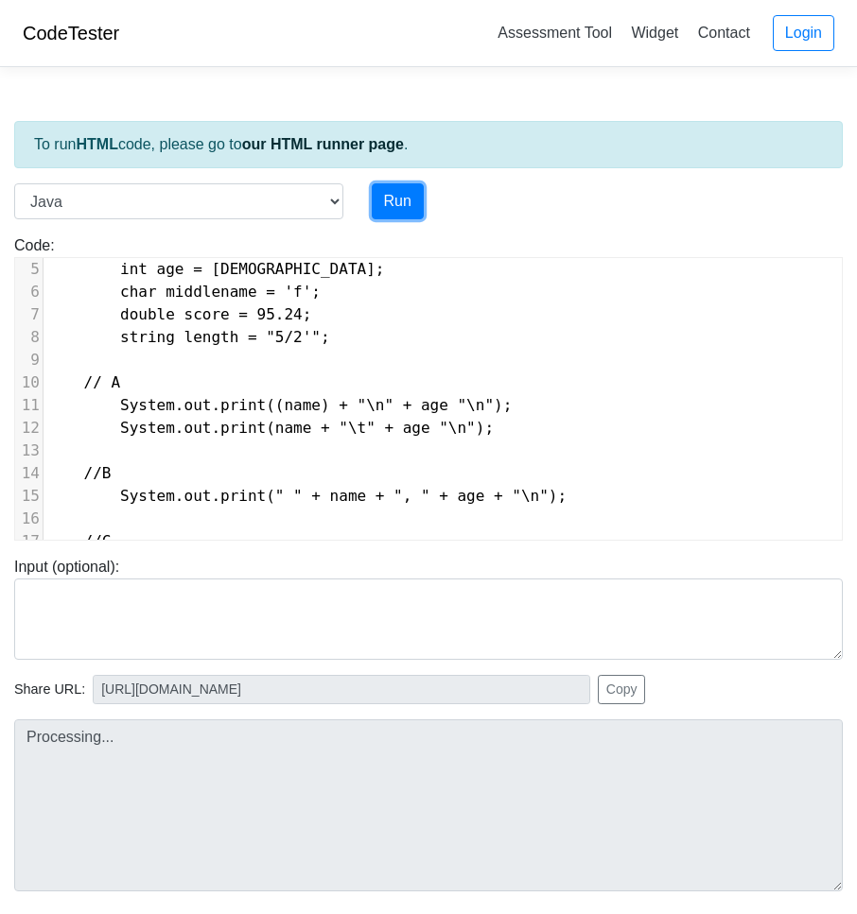
type input "[URL][DOMAIN_NAME]"
type textarea "Submission status: Compilation Error Compile Output: Main.java:11: error: ')' e…"
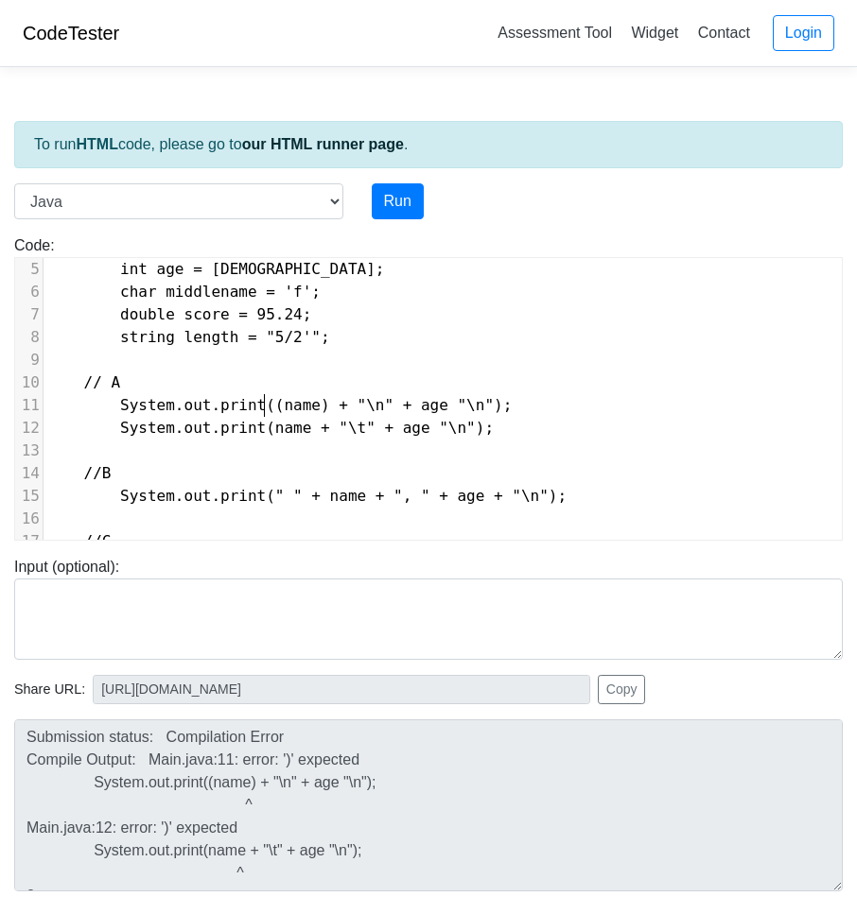
click at [263, 400] on span "System.out.print((name) + "\n" + age "\n");" at bounding box center [279, 405] width 464 height 18
click at [396, 197] on button "Run" at bounding box center [398, 201] width 52 height 36
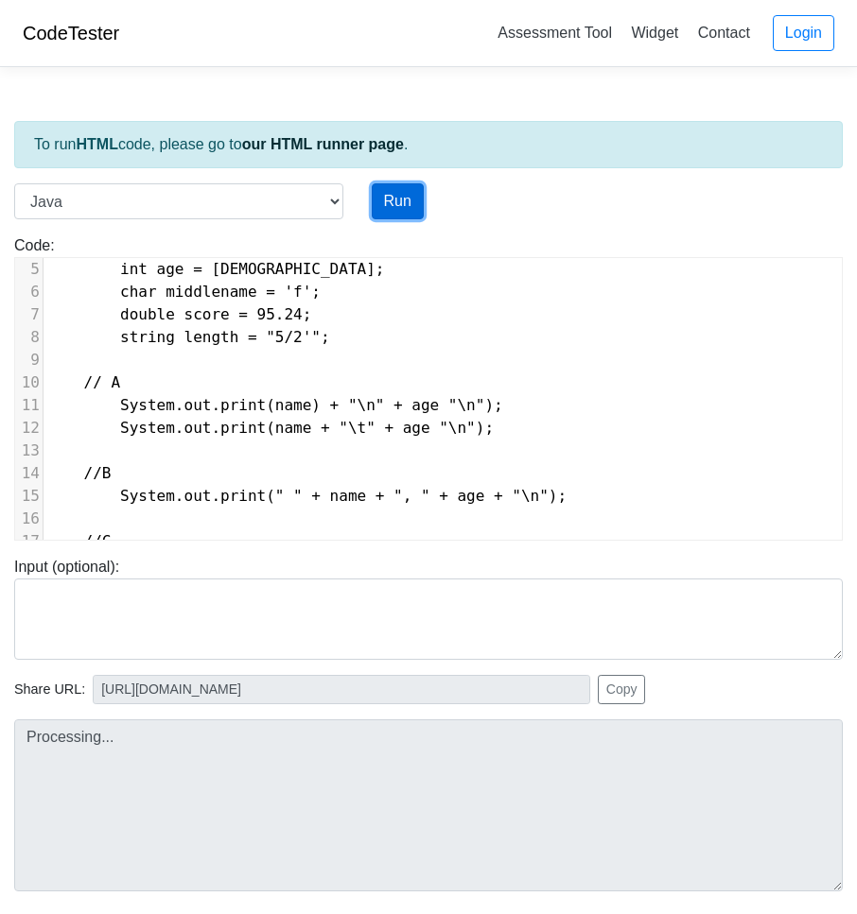
type input "[URL][DOMAIN_NAME]"
type textarea "Submission status: Compilation Error Compile Output: Main.java:11: error: not a…"
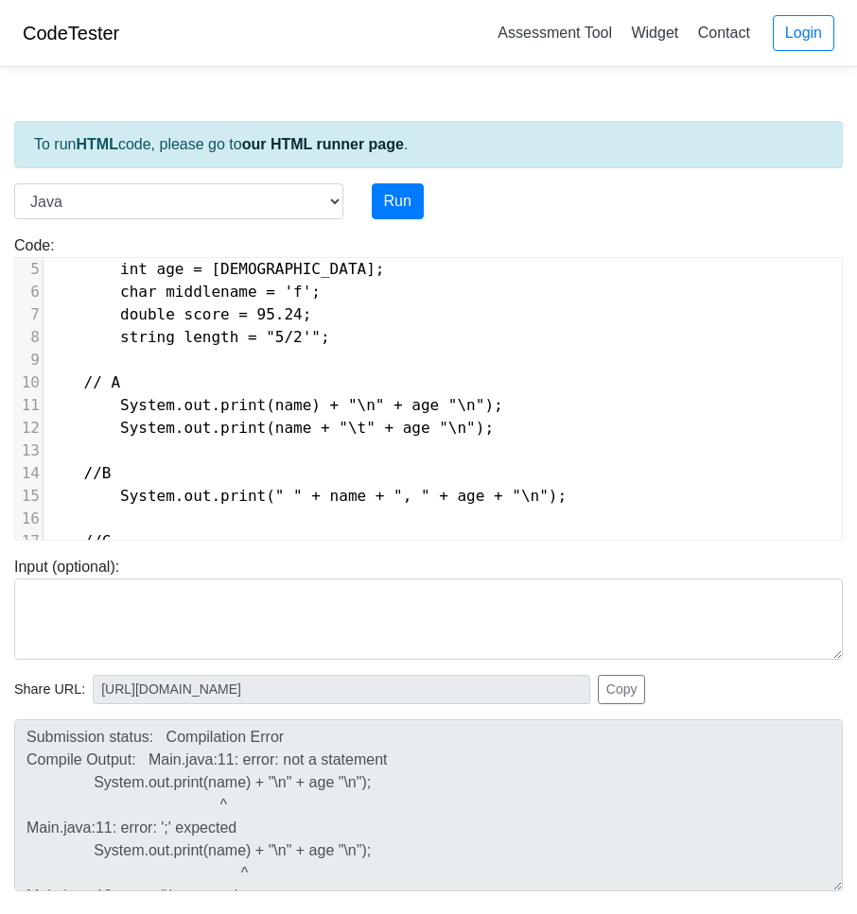
scroll to position [8, 0]
click at [246, 405] on span "System.out.print(name) + "\n" + age "\n");" at bounding box center [275, 405] width 456 height 18
type textarea "("
click at [379, 198] on button "Run" at bounding box center [398, 201] width 52 height 36
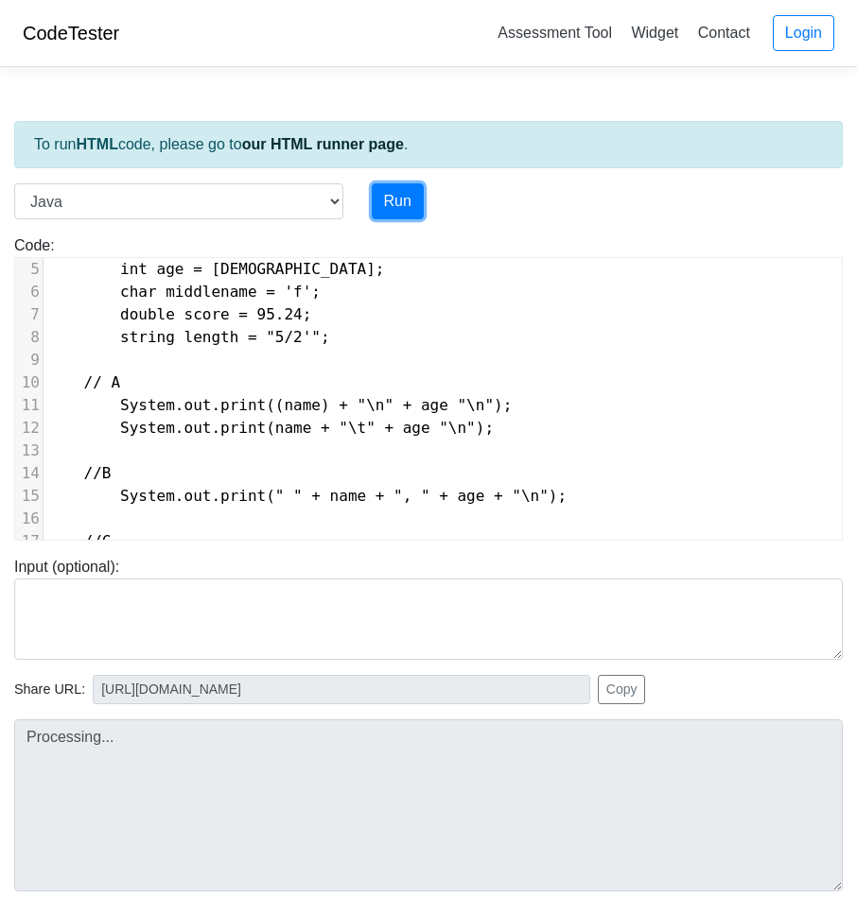
type input "[URL][DOMAIN_NAME]"
type textarea "Submission status: Compilation Error Compile Output: Main.java:11: error: ')' e…"
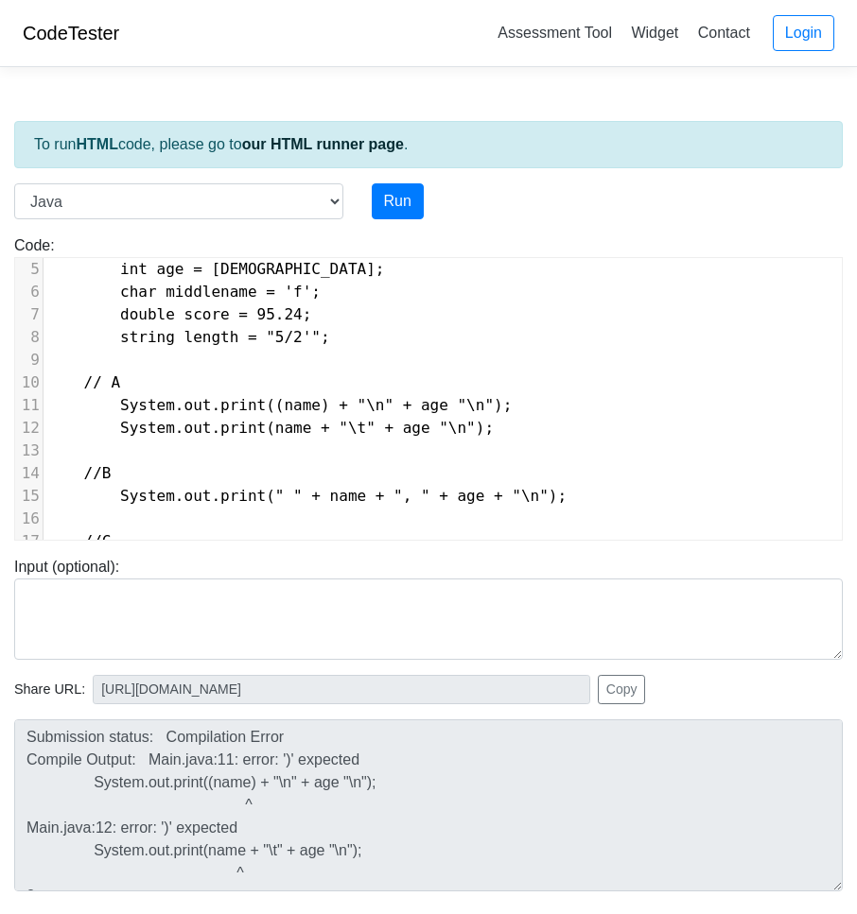
click at [263, 402] on span "System.out.print((name) + "\n" + age "\n");" at bounding box center [279, 405] width 464 height 18
type textarea "'"
click at [393, 200] on button "Run" at bounding box center [398, 201] width 52 height 36
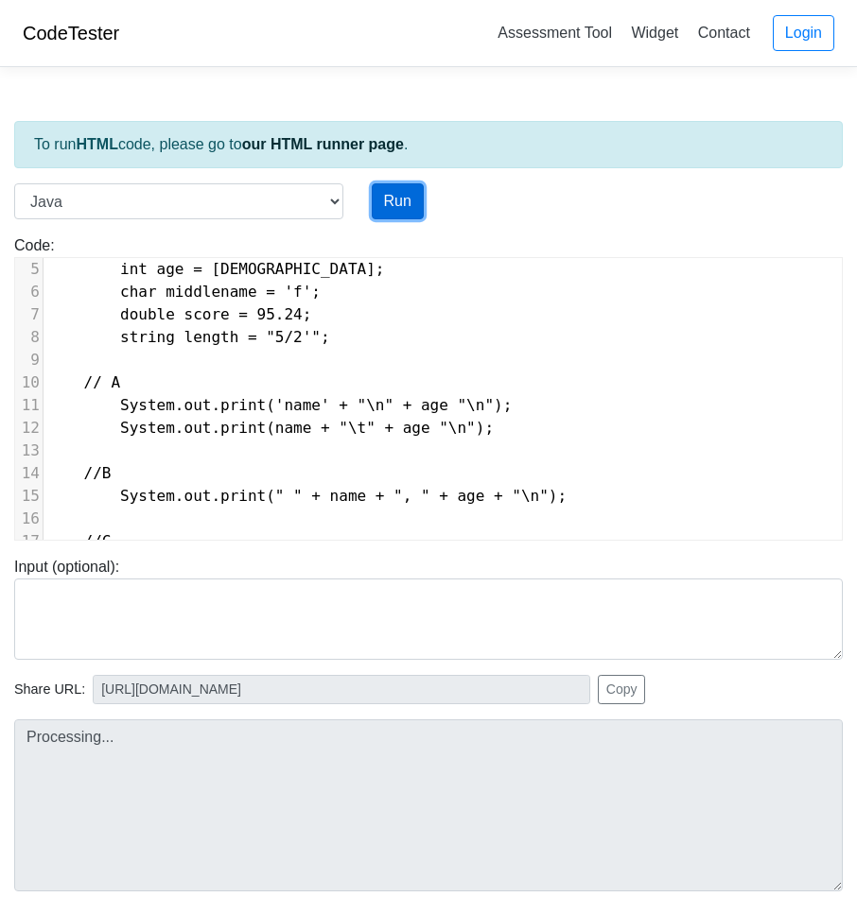
type input "[URL][DOMAIN_NAME]"
type textarea "Submission status: Compilation Error Compile Output: Main.java:11: error: unclo…"
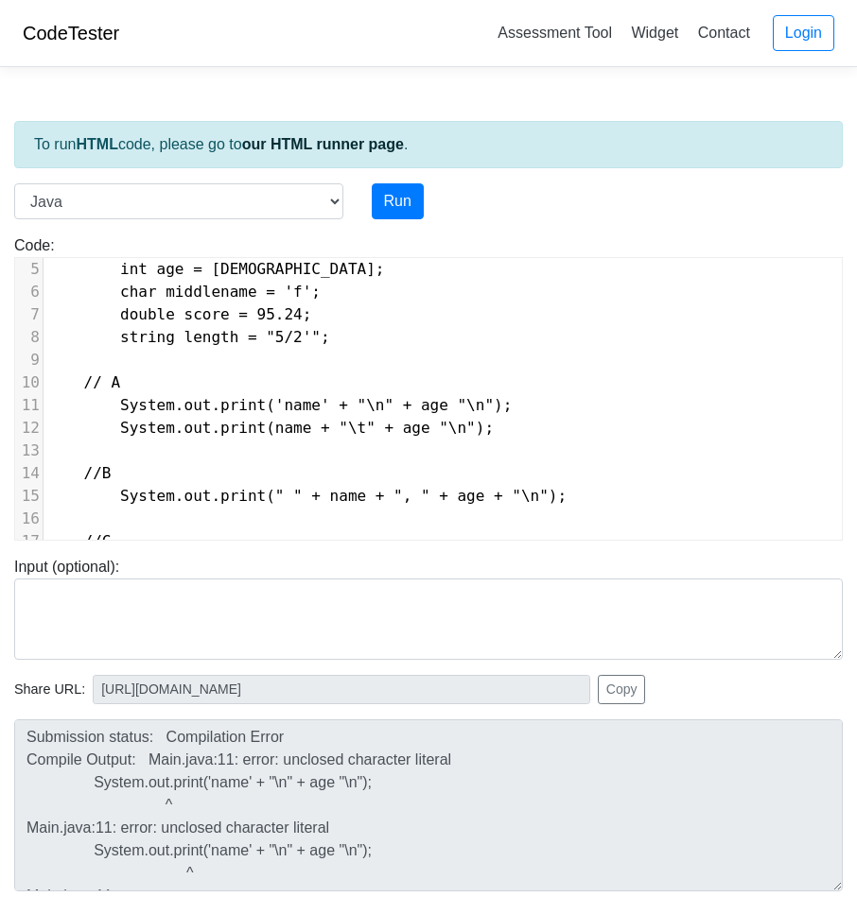
click at [302, 402] on span "System.out.print('name' + "\n" + age "\n");" at bounding box center [279, 405] width 464 height 18
click at [392, 193] on button "Run" at bounding box center [398, 201] width 52 height 36
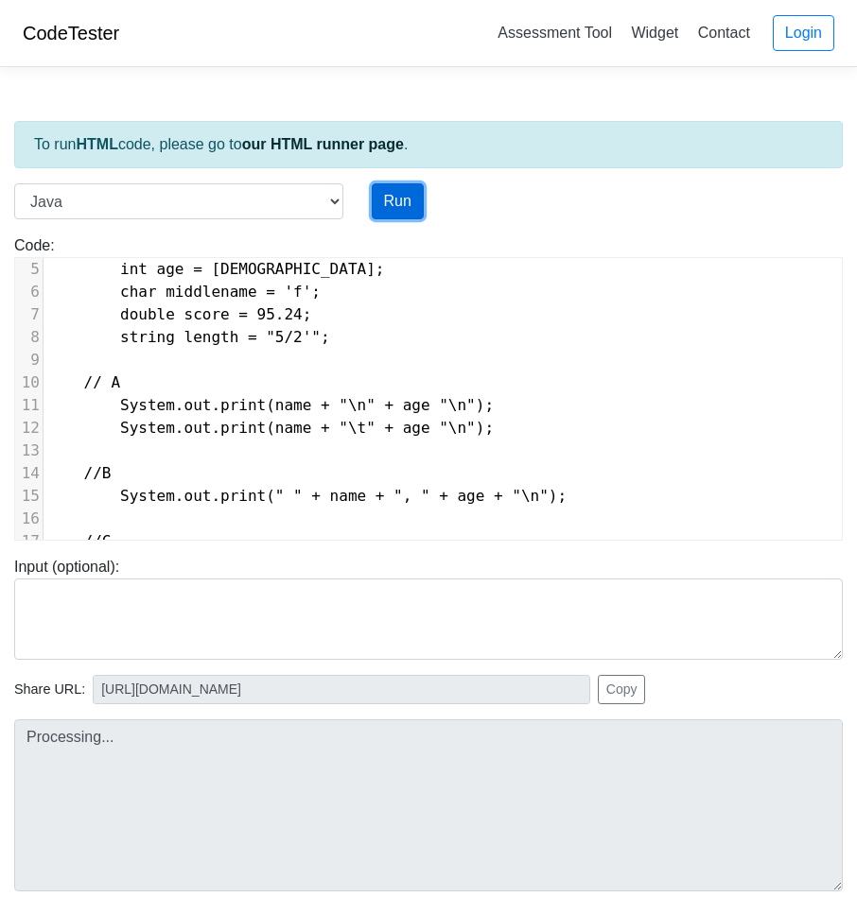
type input "[URL][DOMAIN_NAME]"
type textarea "Submission status: Compilation Error Compile Output: Main.java:11: error: ')' e…"
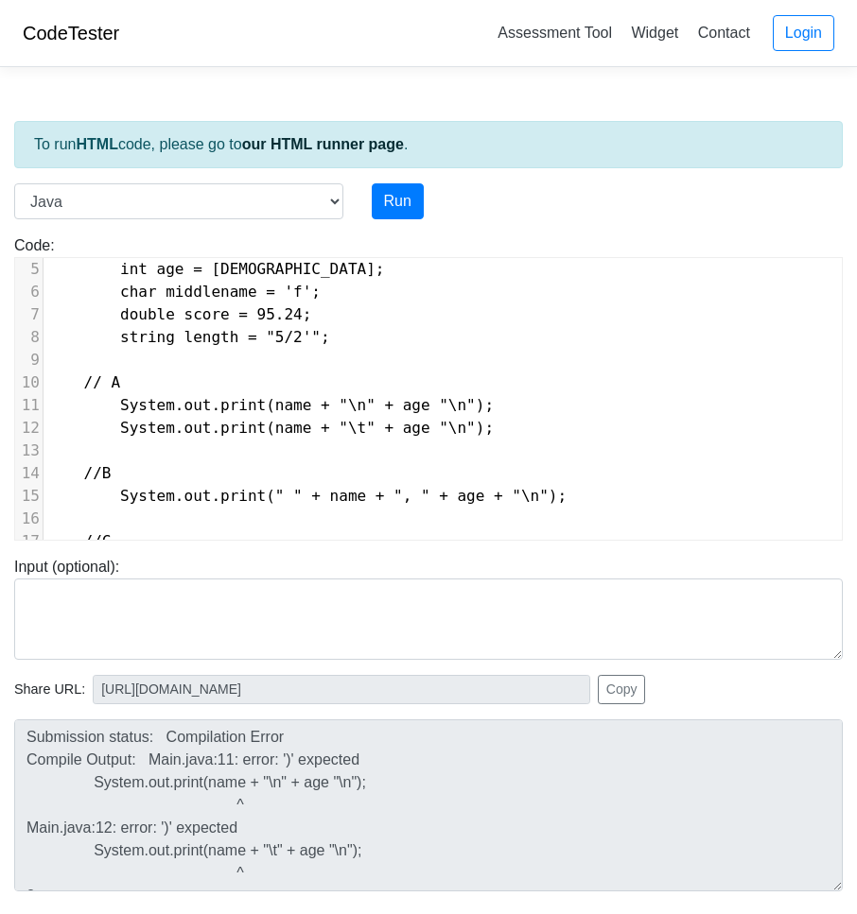
click at [408, 499] on span "System.out.print(" " + name + ", " + age + "\n");" at bounding box center [306, 496] width 519 height 18
type textarea "public class Lab3 { public static void main(string[] args) { string name = [PER…"
